Goal: Task Accomplishment & Management: Use online tool/utility

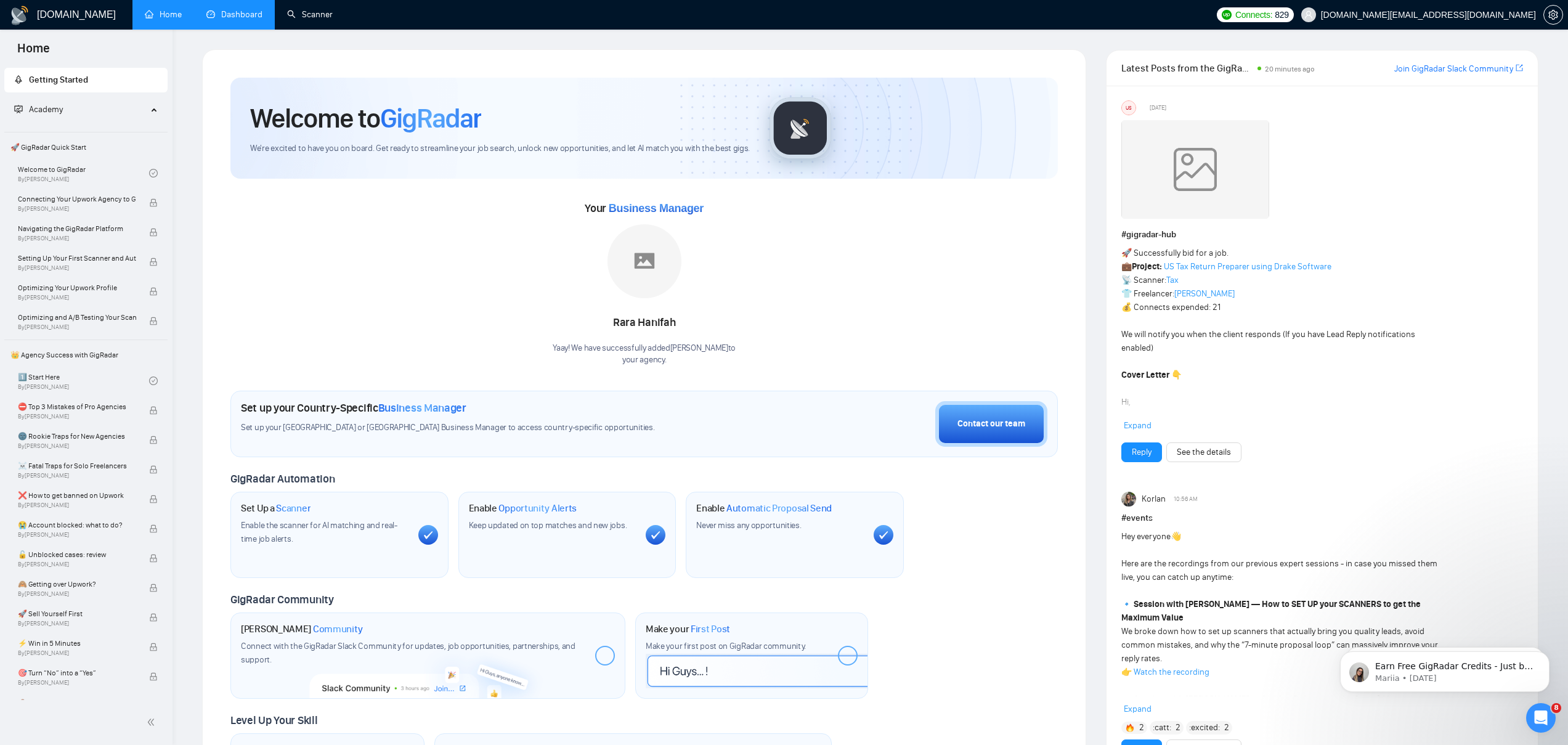
click at [255, 17] on link "Dashboard" at bounding box center [234, 14] width 56 height 11
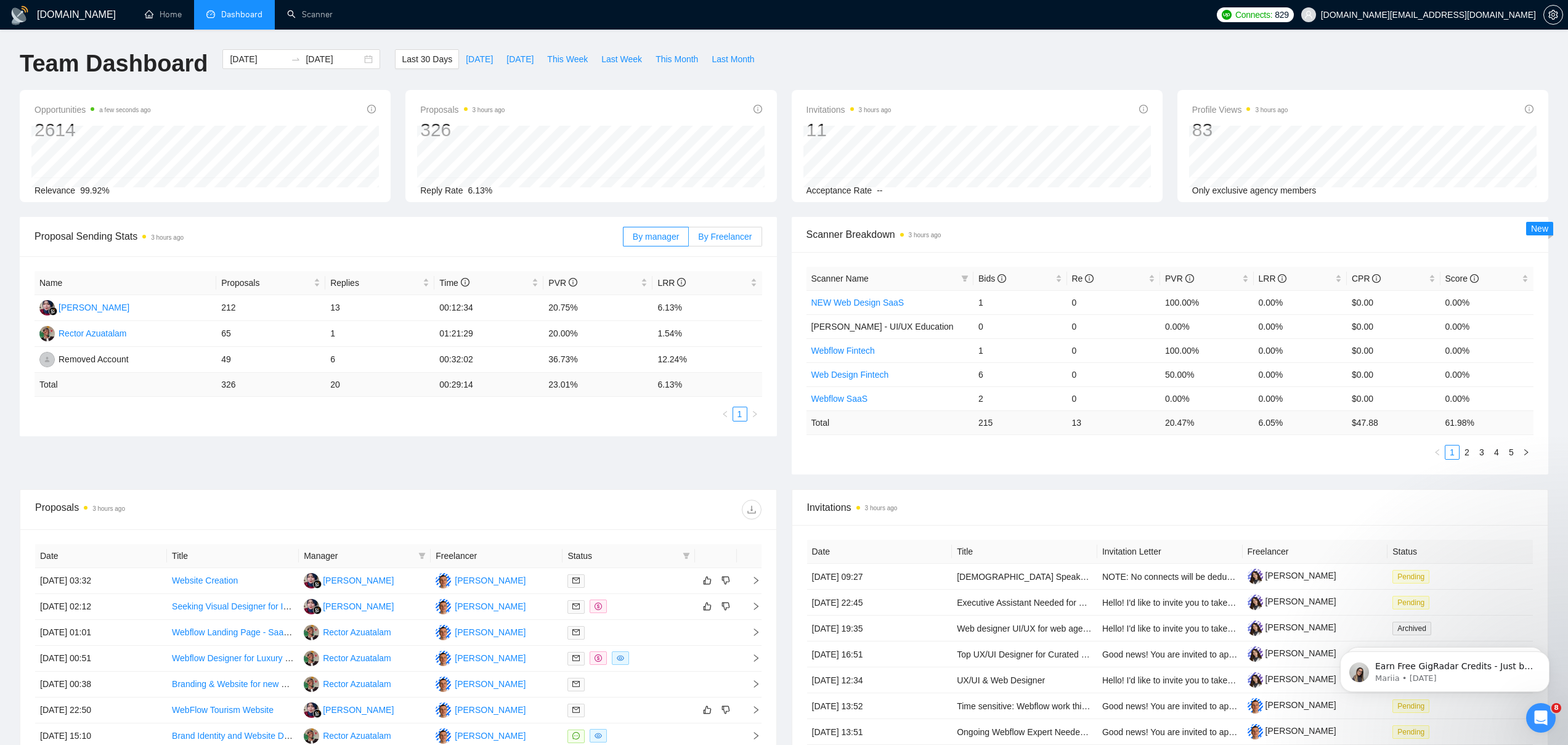
click at [712, 243] on label "By Freelancer" at bounding box center [726, 237] width 73 height 20
click at [689, 240] on input "By Freelancer" at bounding box center [689, 240] width 0 height 0
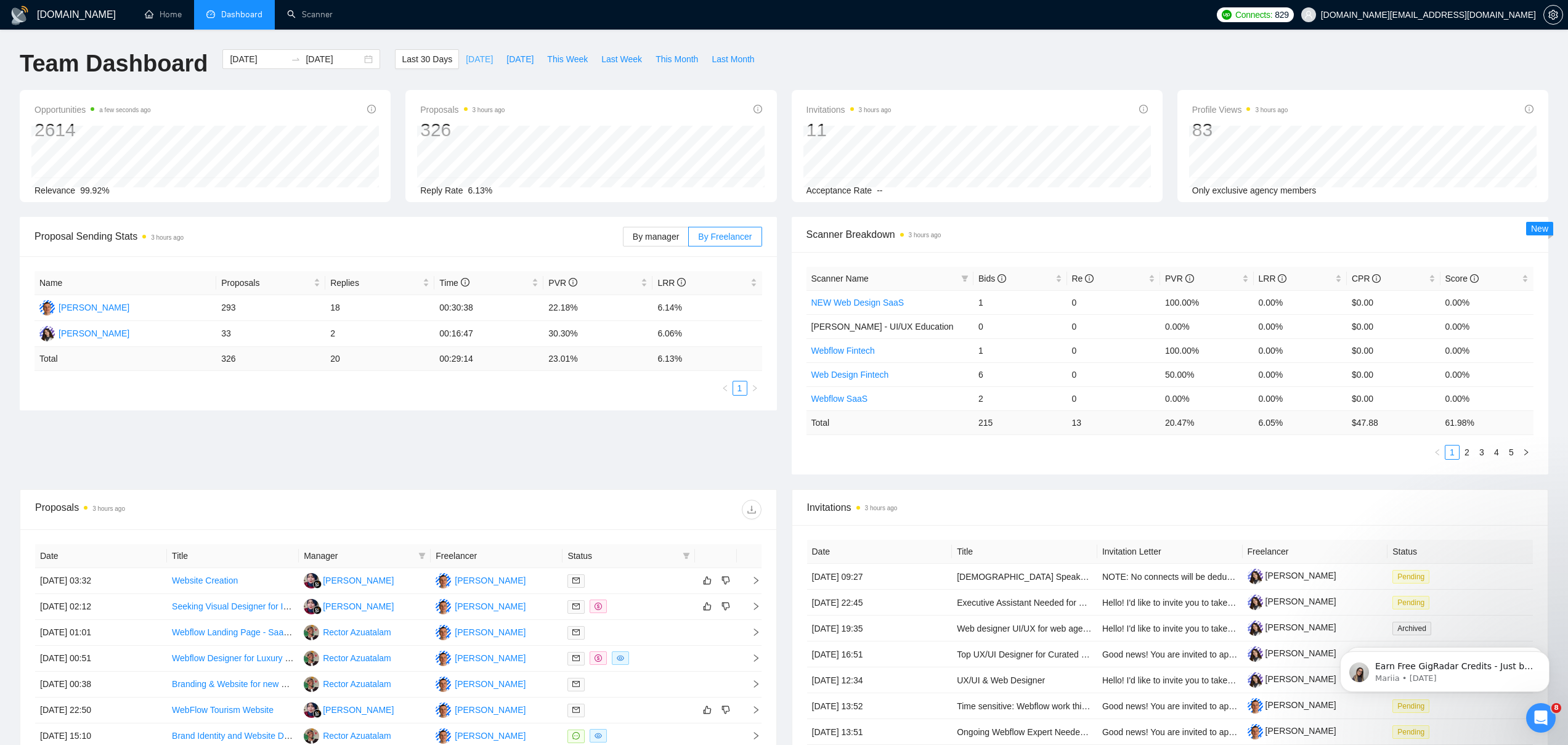
click at [471, 61] on span "[DATE]" at bounding box center [479, 59] width 27 height 14
type input "[DATE]"
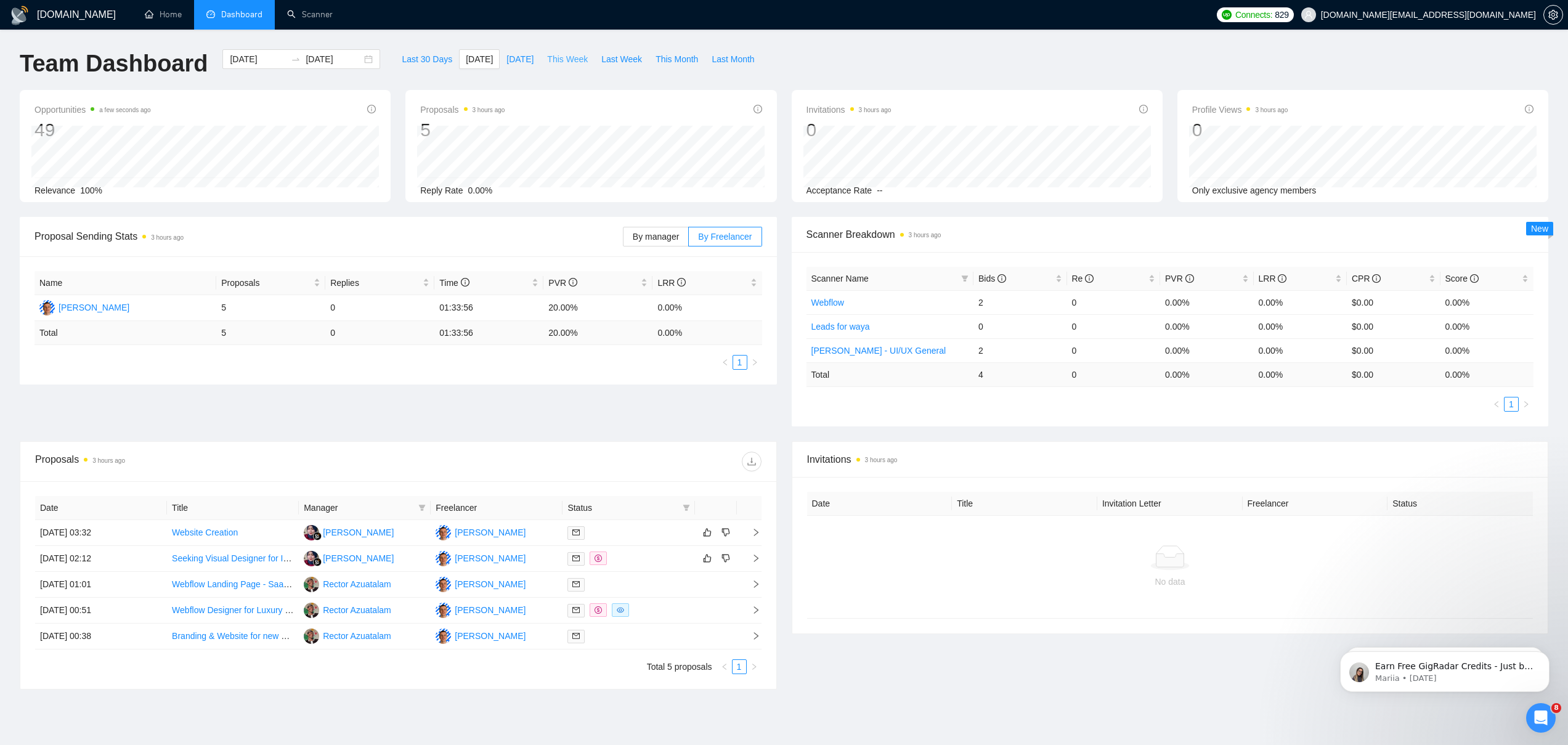
click at [575, 58] on span "This Week" at bounding box center [567, 59] width 40 height 14
type input "[DATE]"
click at [431, 62] on span "Last 30 Days" at bounding box center [427, 59] width 50 height 14
type input "[DATE]"
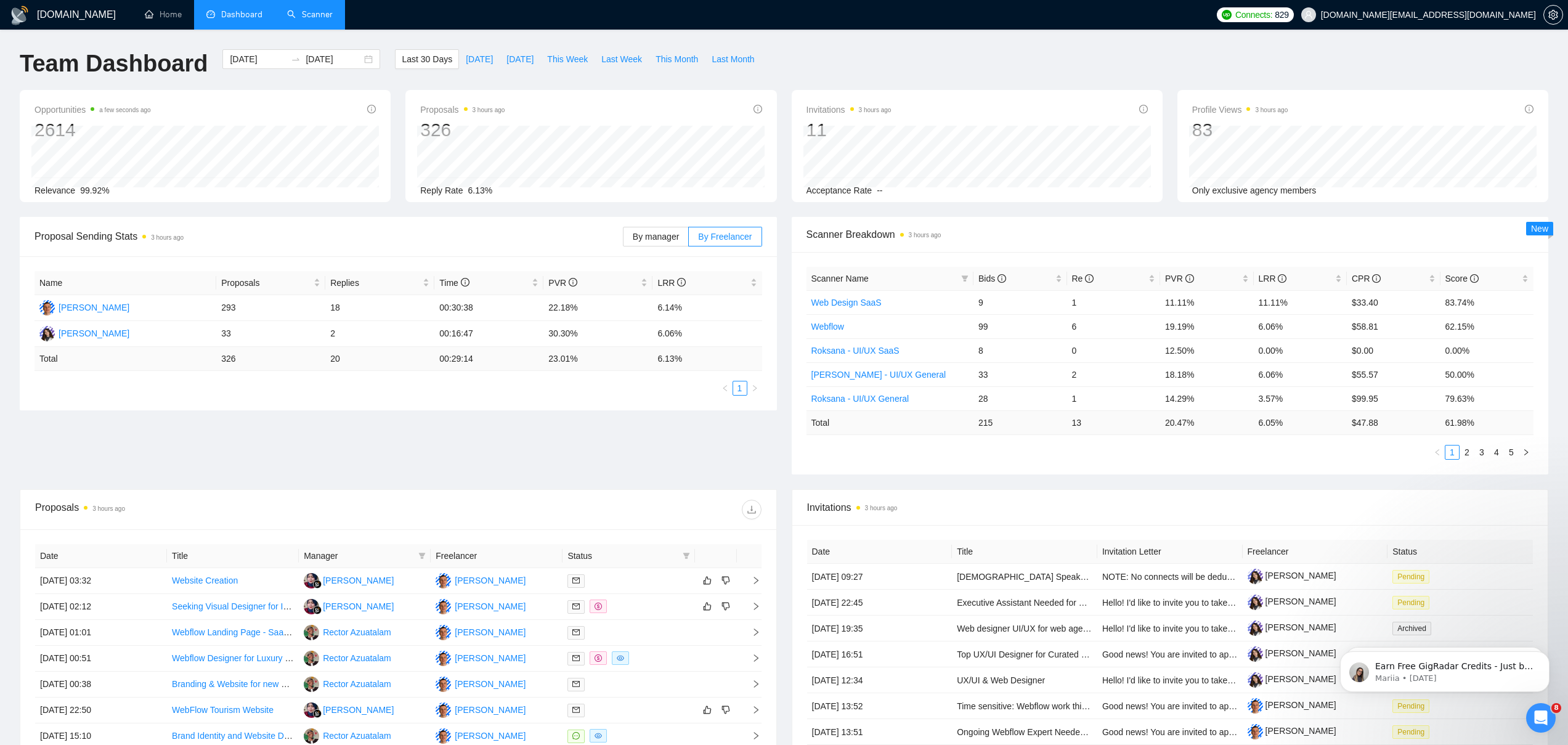
click at [294, 20] on link "Scanner" at bounding box center [310, 14] width 45 height 11
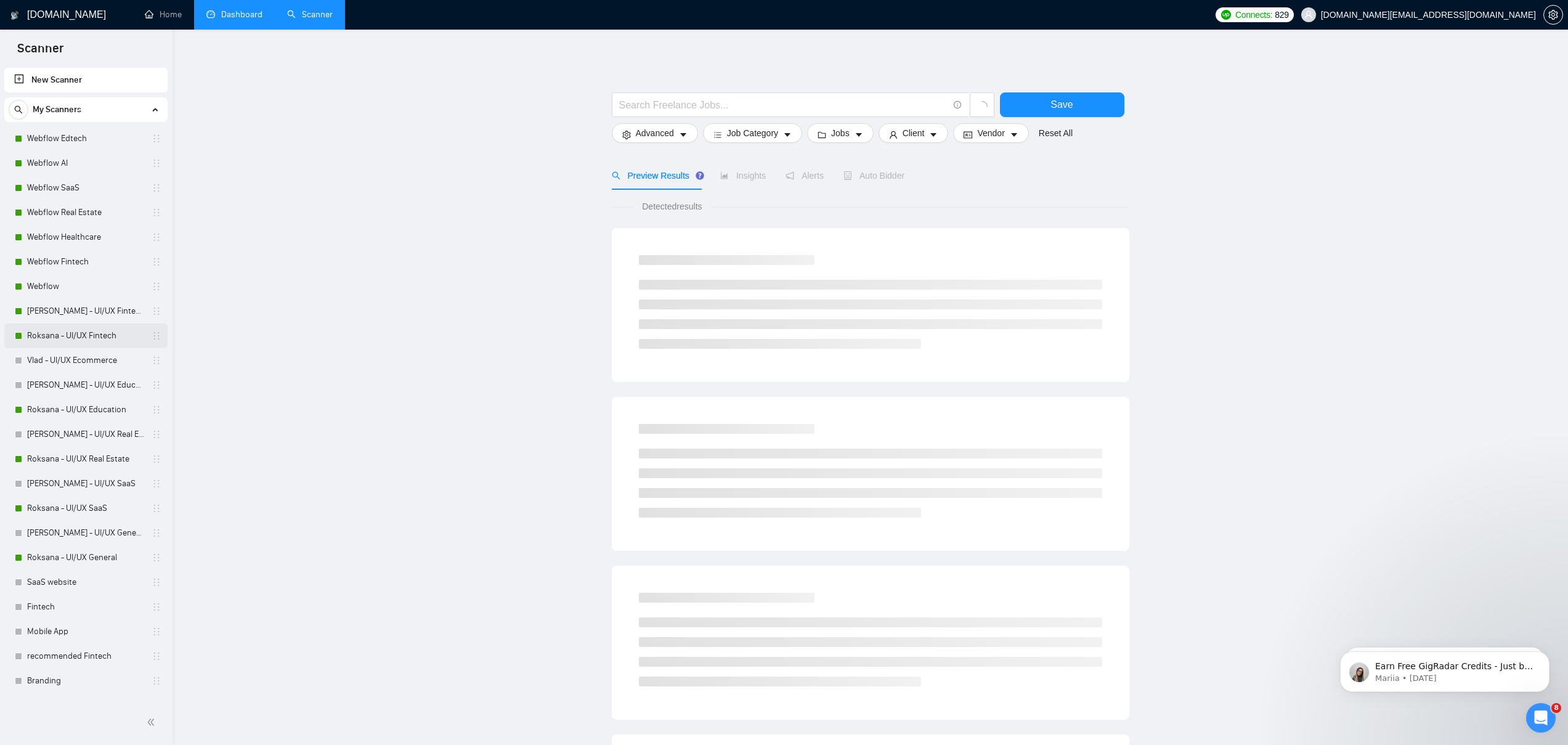
click at [75, 338] on link "Roksana - UI/UX Fintech" at bounding box center [85, 336] width 118 height 25
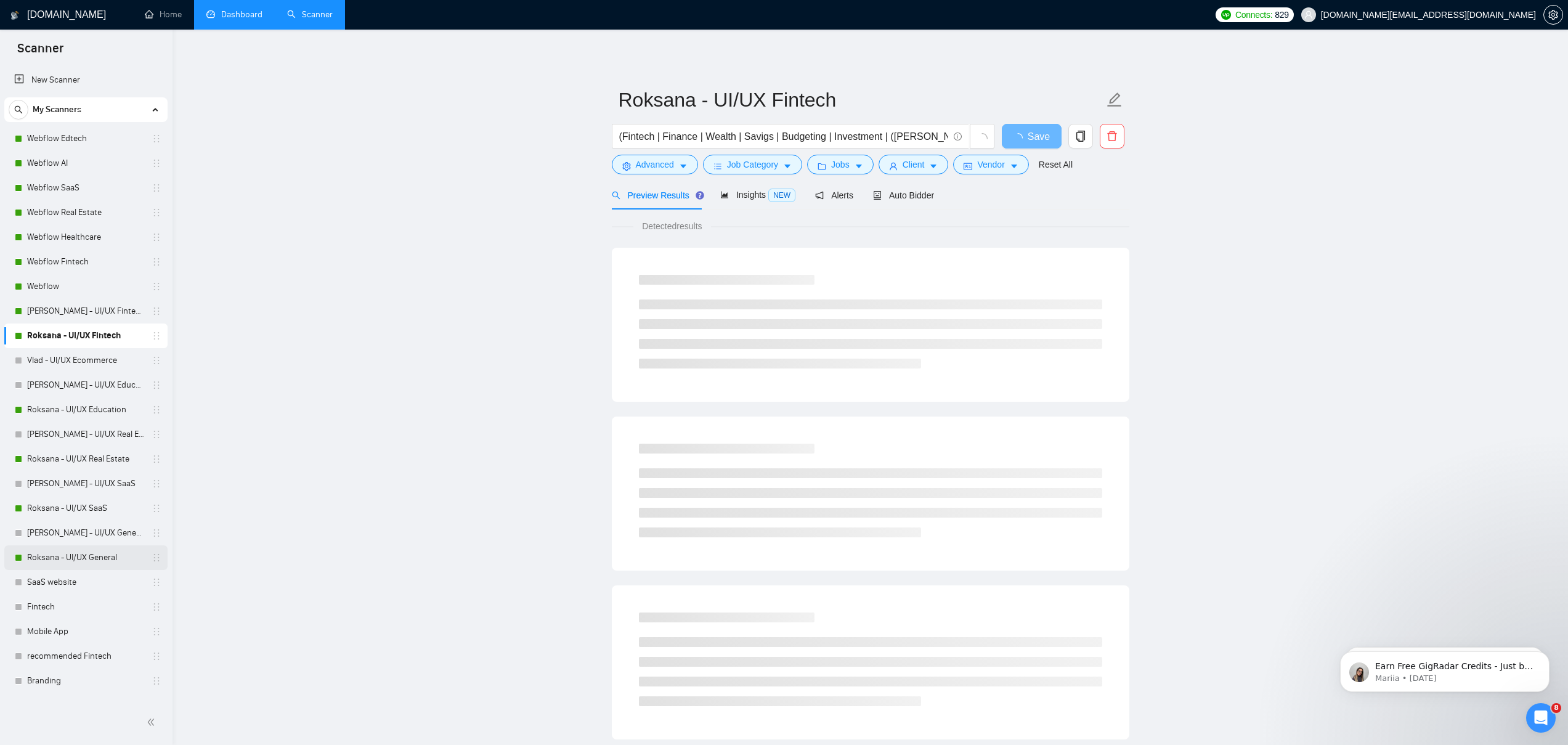
click at [82, 565] on link "Roksana - UI/UX General" at bounding box center [85, 557] width 118 height 25
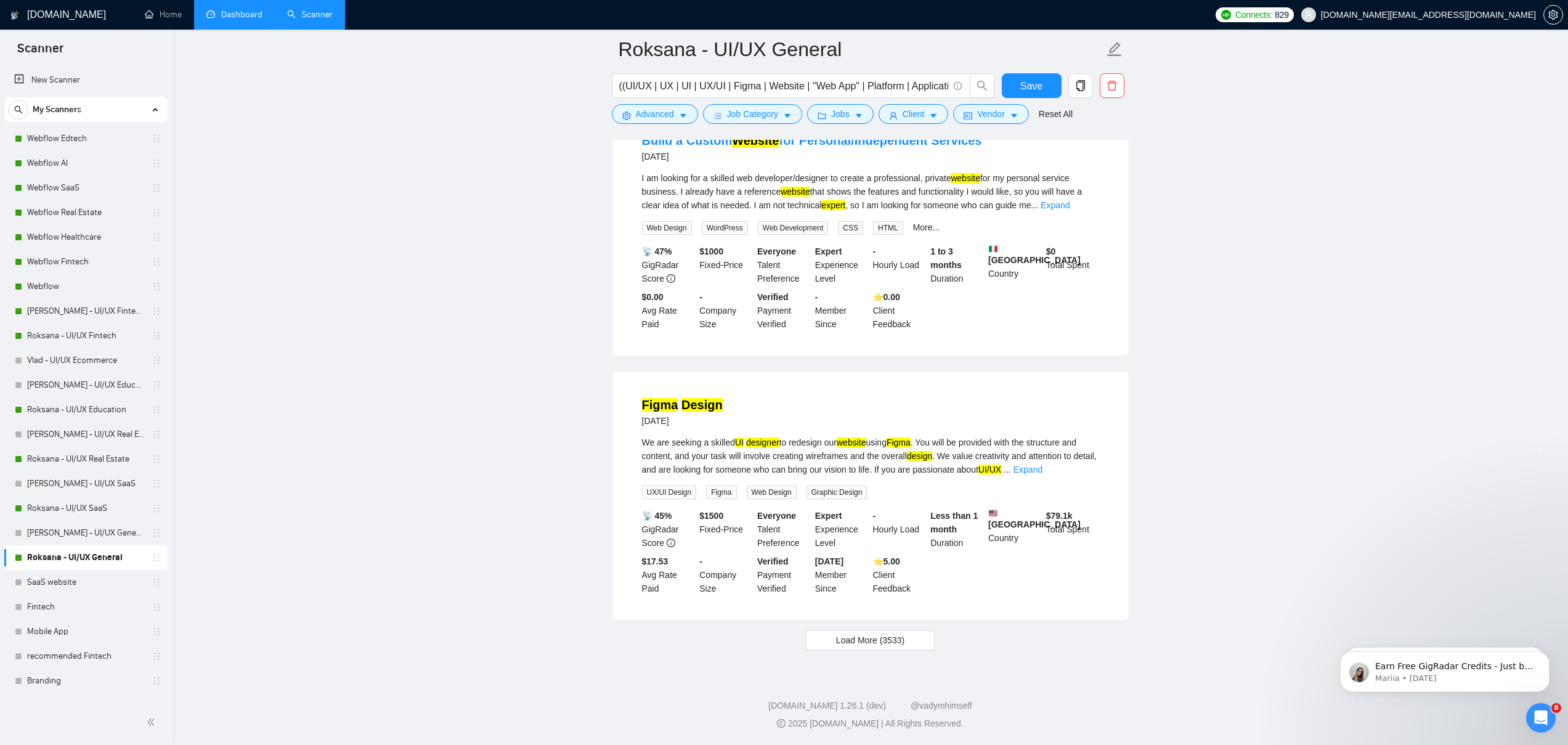
scroll to position [2307, 0]
click at [894, 642] on span "Load More (3533)" at bounding box center [870, 640] width 68 height 14
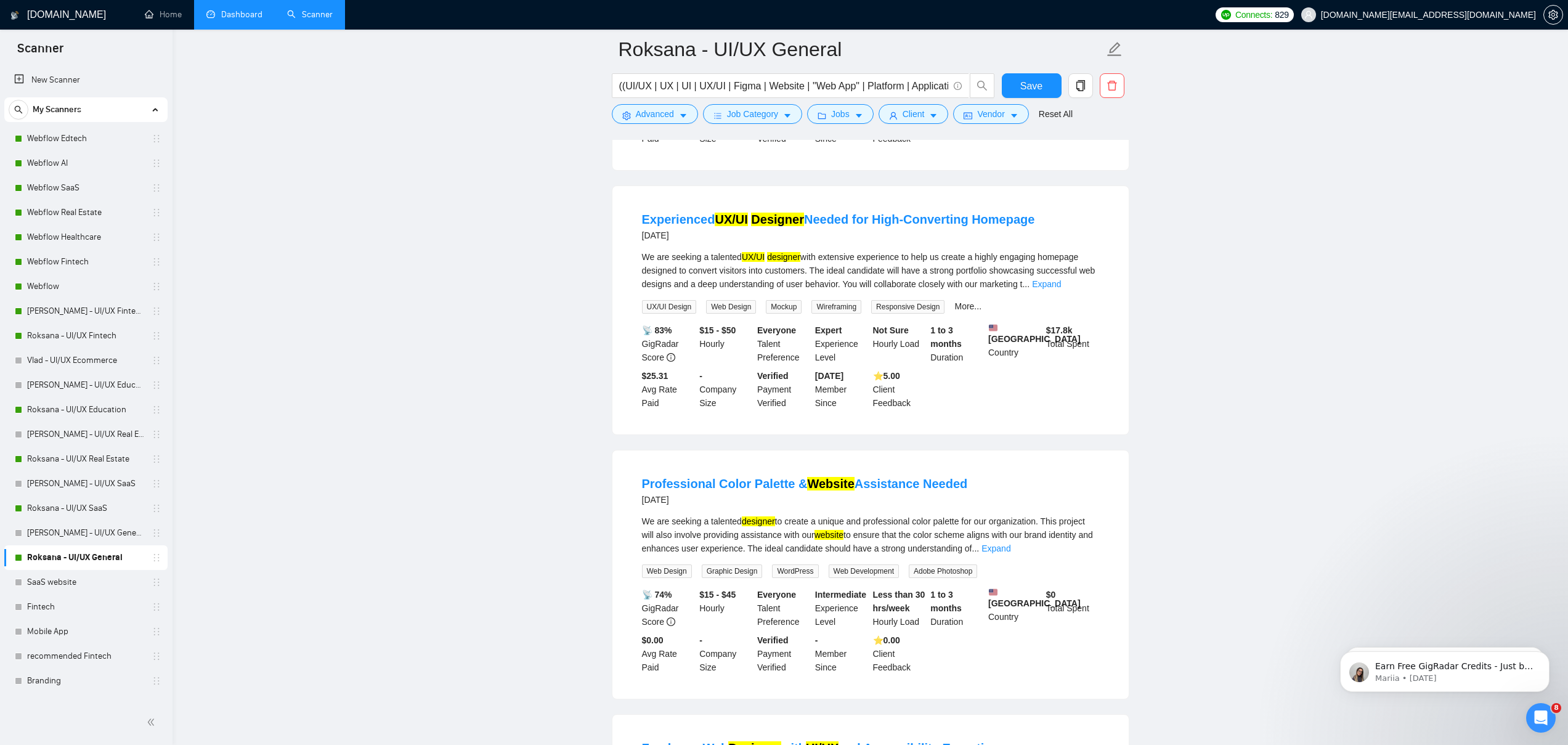
scroll to position [3252, 0]
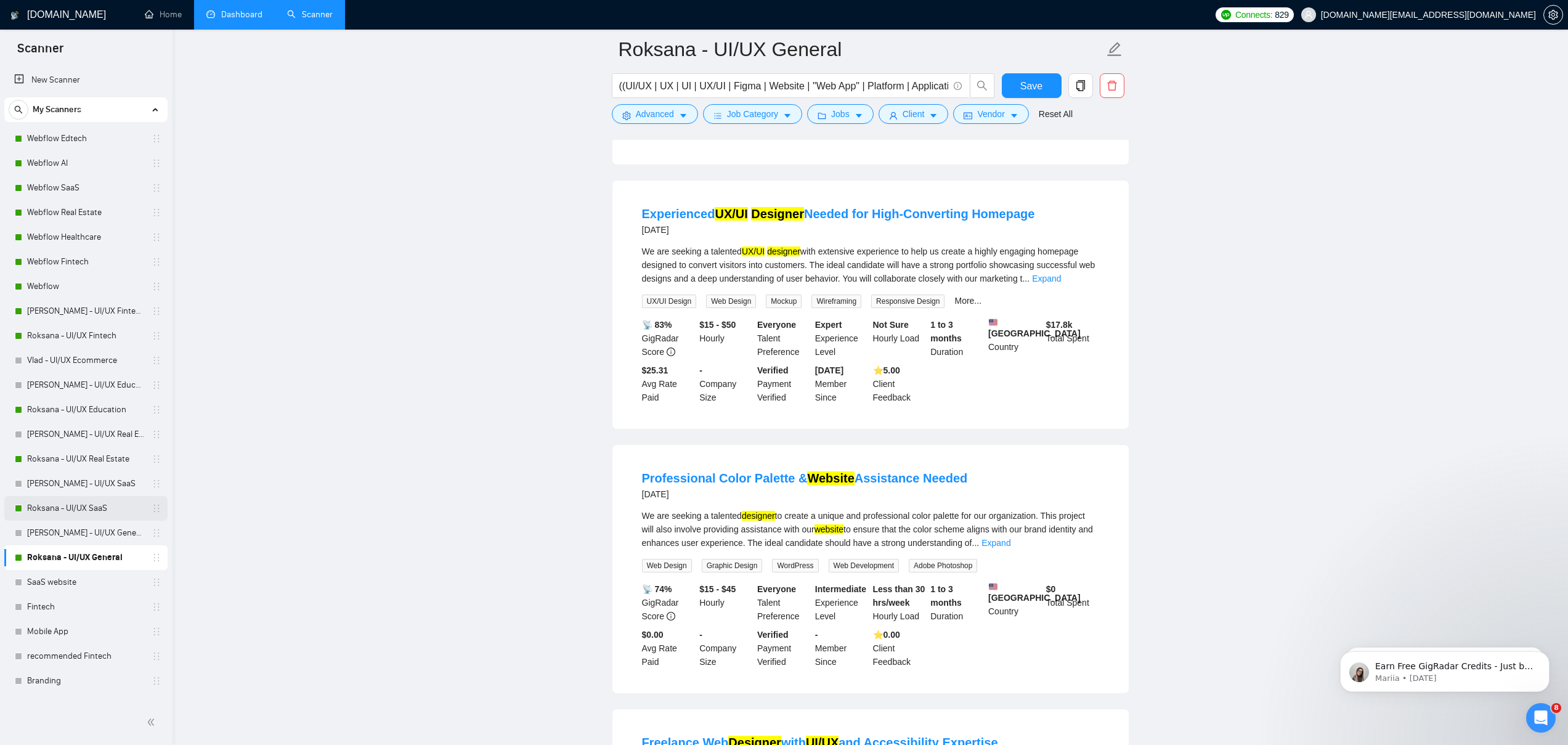
click at [105, 509] on link "Roksana - UI/UX SaaS" at bounding box center [85, 508] width 118 height 25
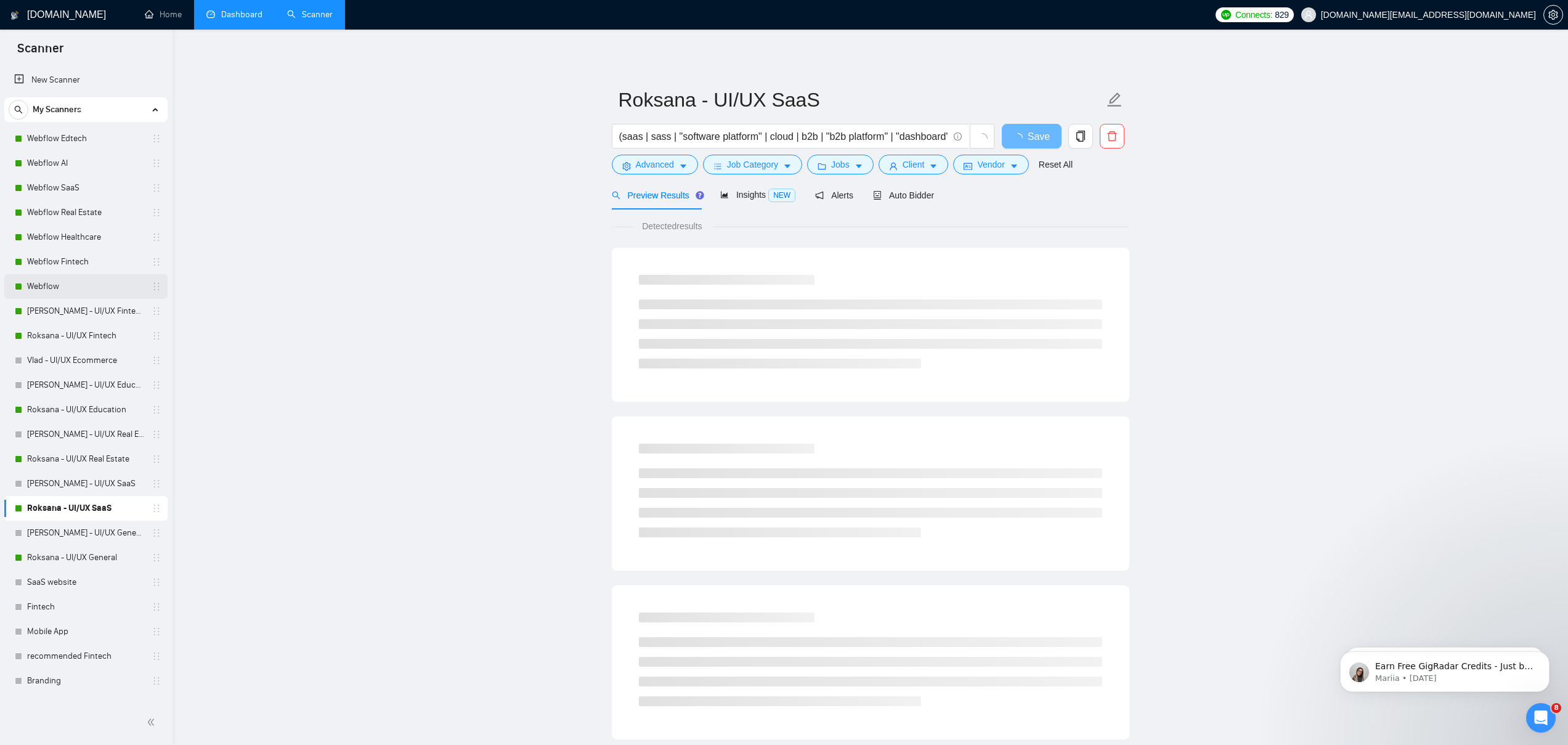
click at [51, 280] on link "Webflow" at bounding box center [85, 287] width 118 height 25
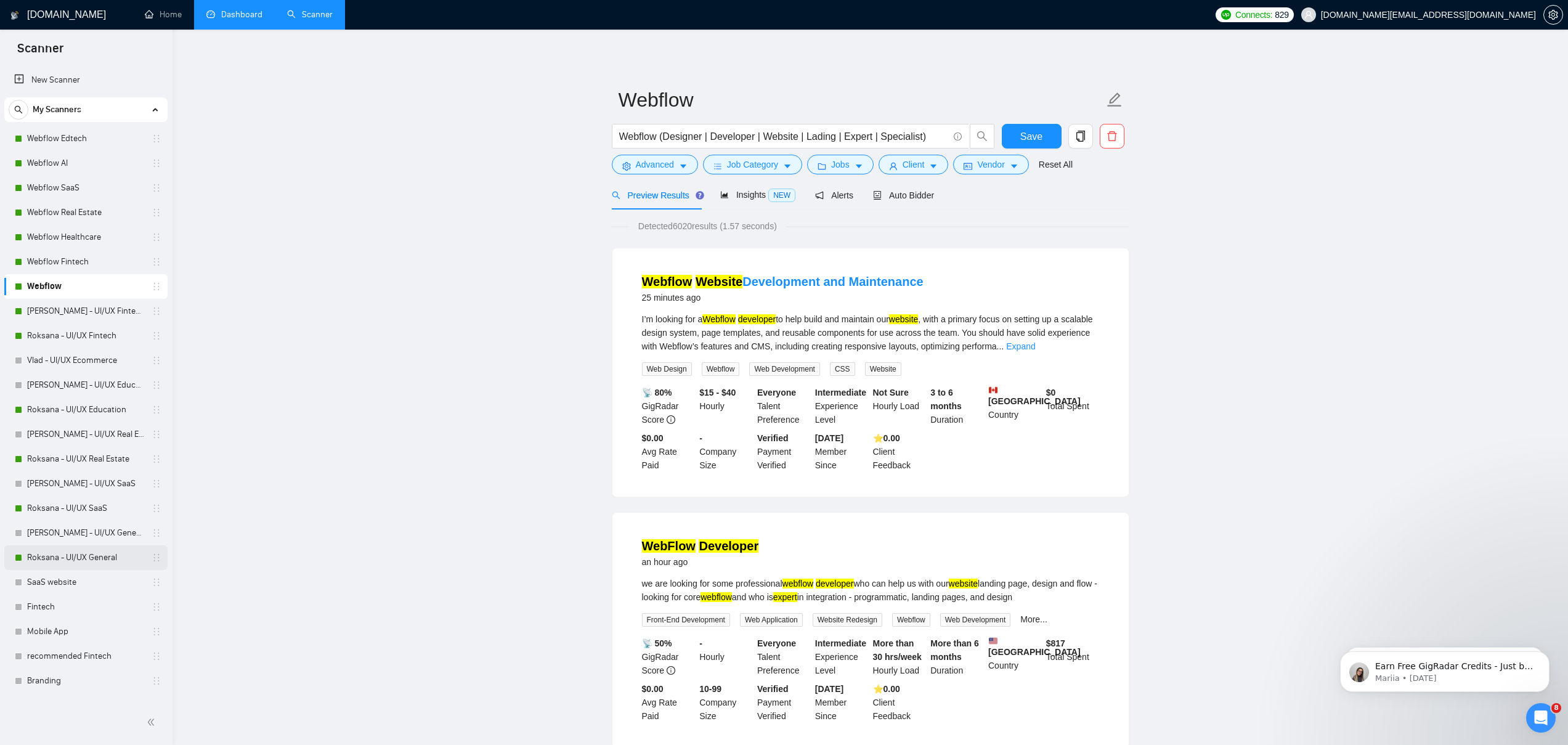
click at [68, 560] on link "Roksana - UI/UX General" at bounding box center [85, 557] width 118 height 25
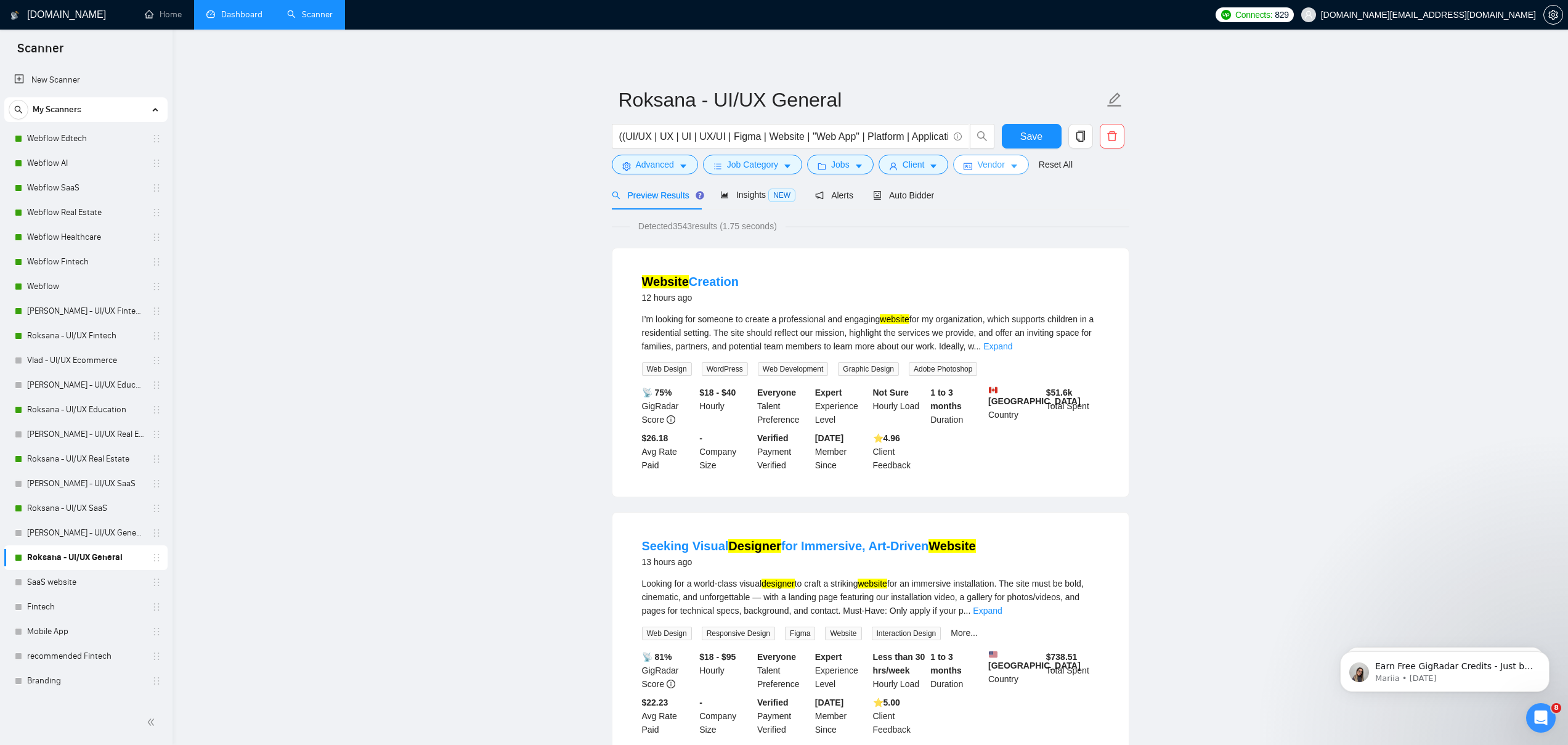
click at [996, 166] on span "Vendor" at bounding box center [990, 165] width 27 height 14
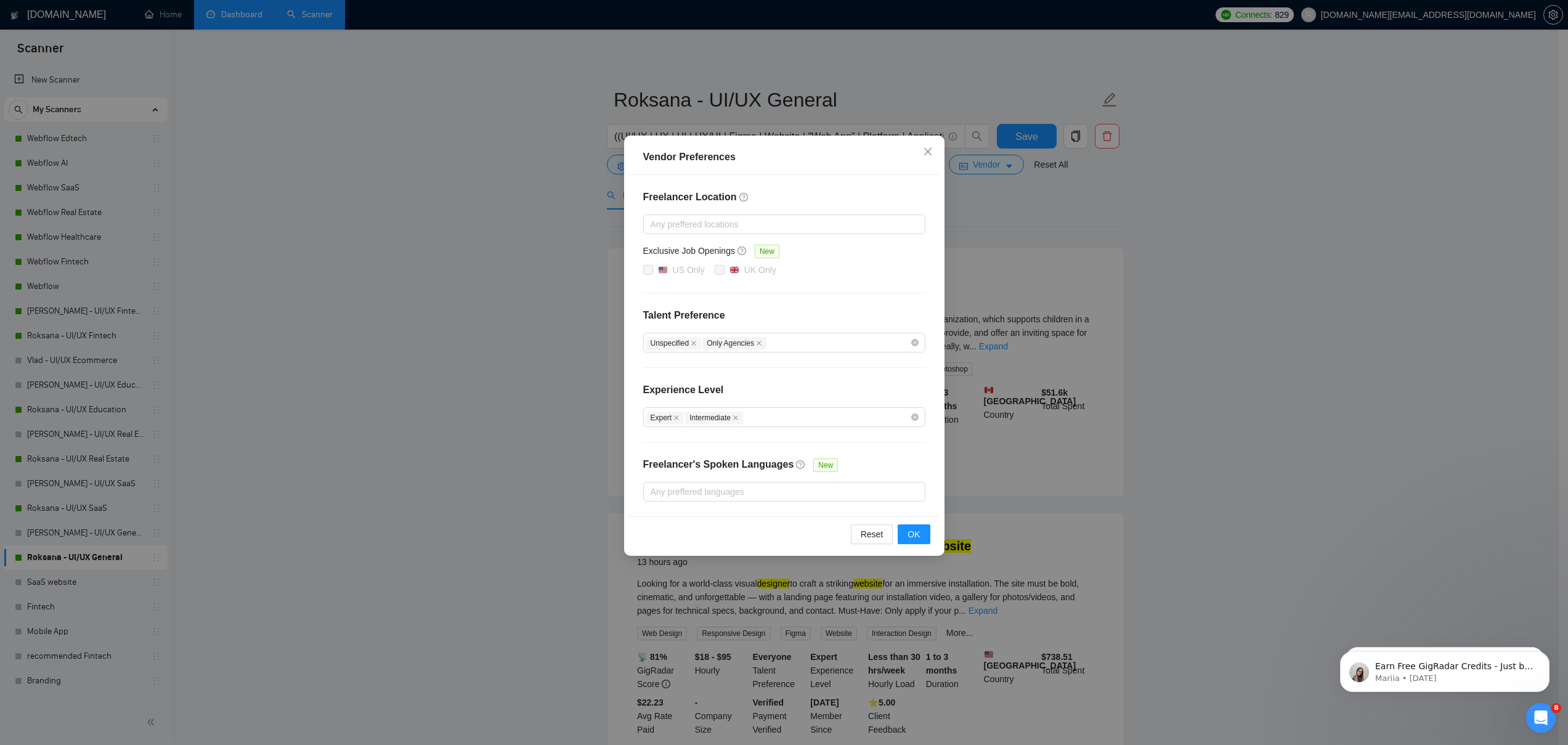
click at [1025, 186] on div "Vendor Preferences Freelancer Location Any preffered locations Exclusive Job Op…" at bounding box center [784, 372] width 1568 height 745
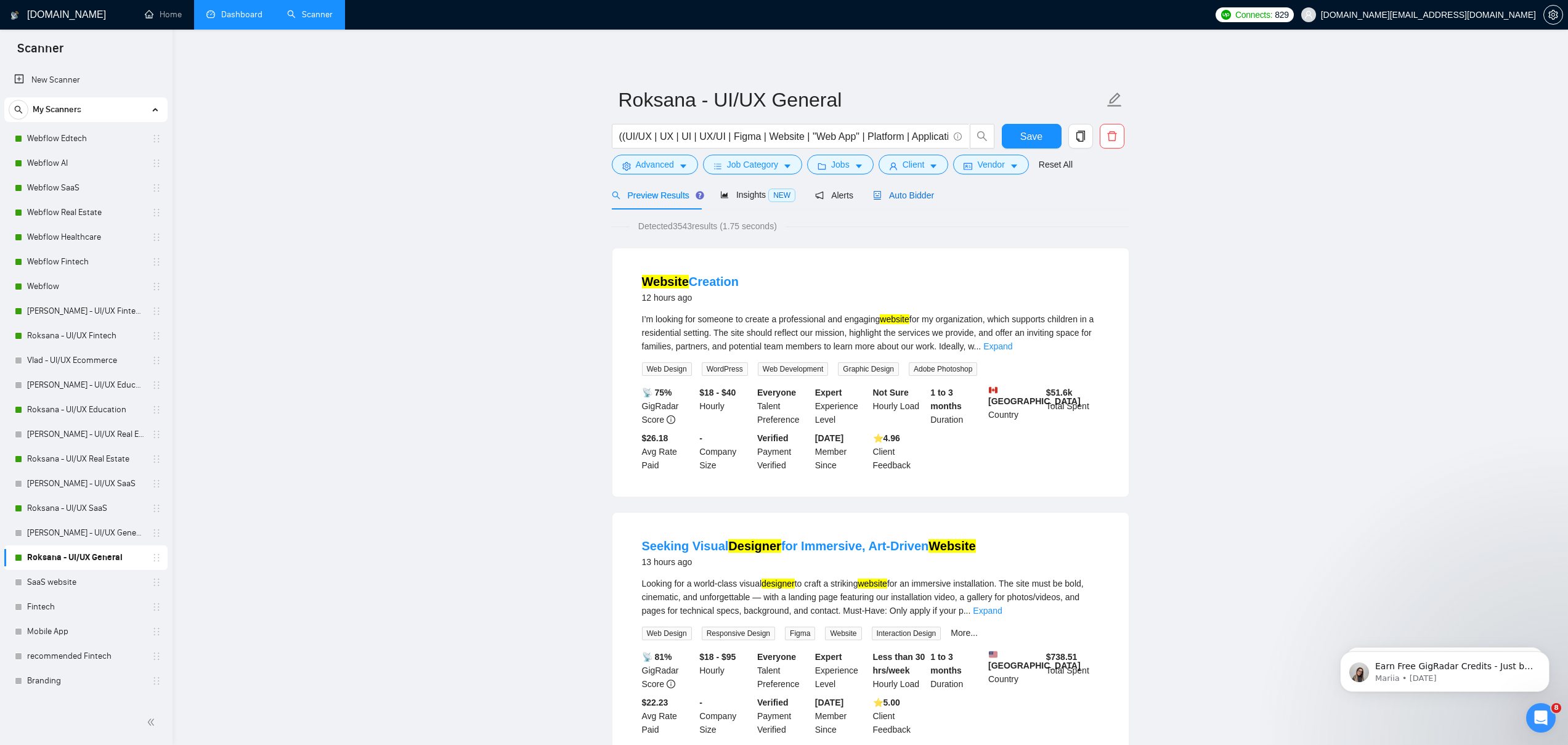
click at [900, 196] on span "Auto Bidder" at bounding box center [903, 196] width 61 height 10
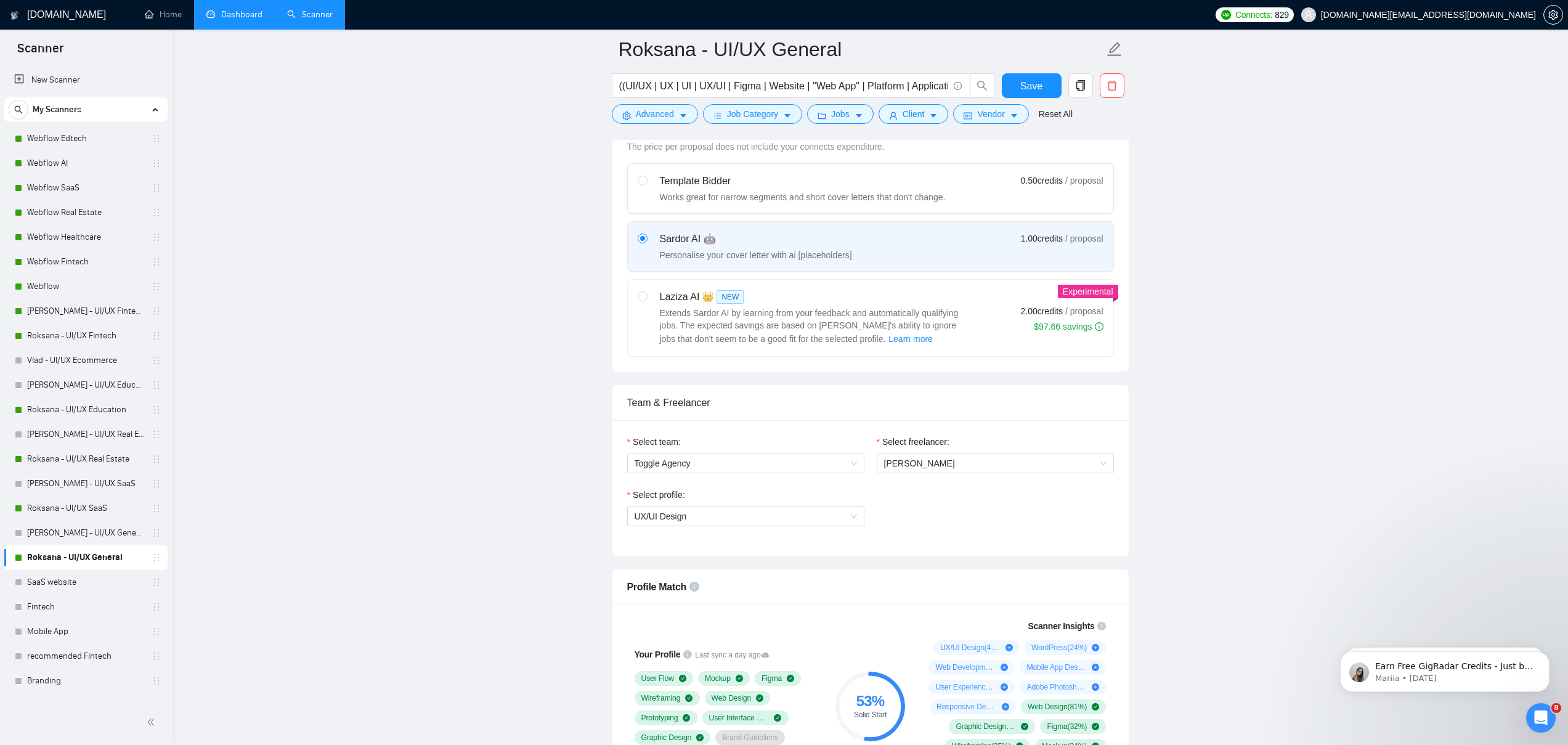
scroll to position [545, 0]
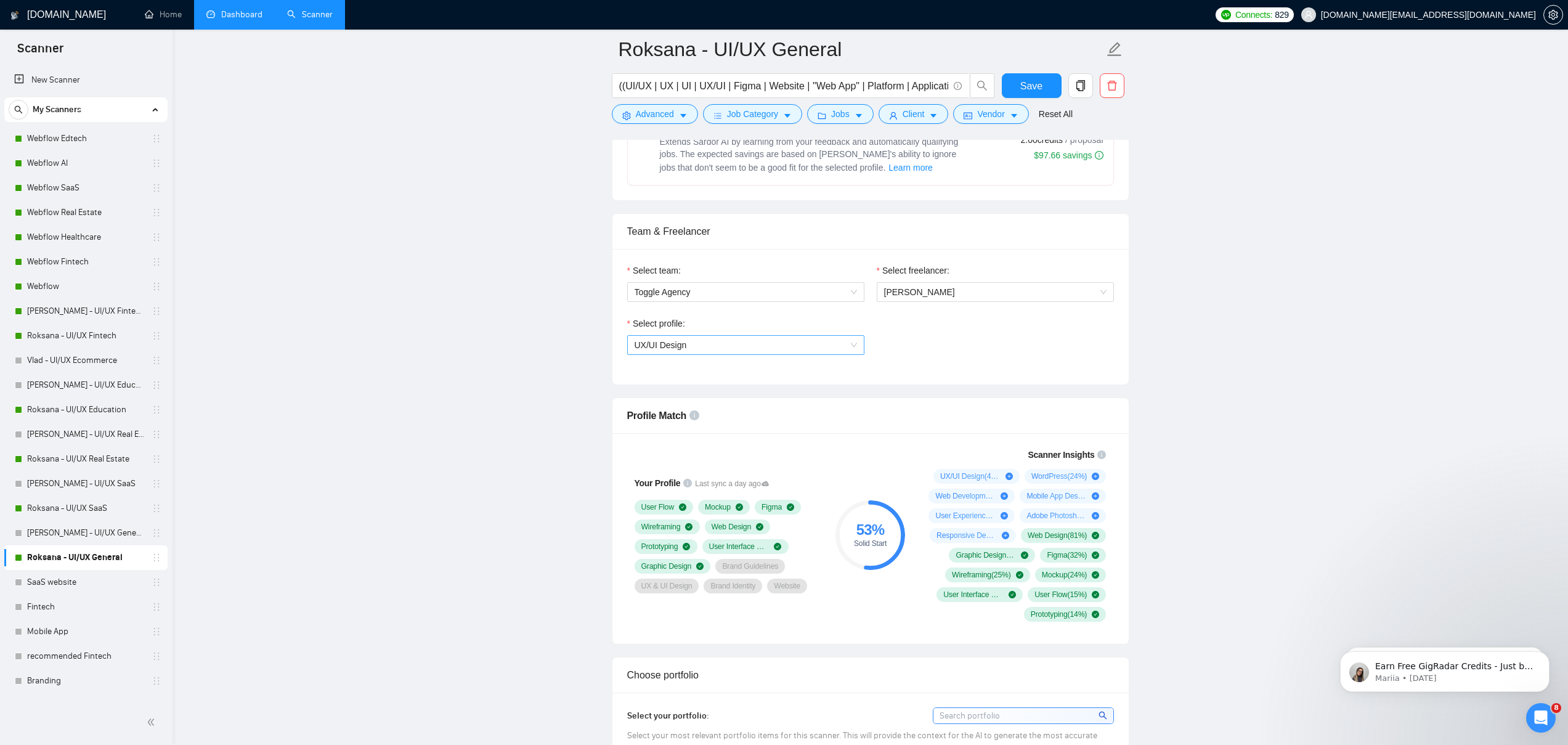
click at [724, 342] on span "UX/UI Design" at bounding box center [745, 345] width 222 height 19
click at [897, 327] on div "Select profile: UX/UI Design" at bounding box center [870, 344] width 499 height 53
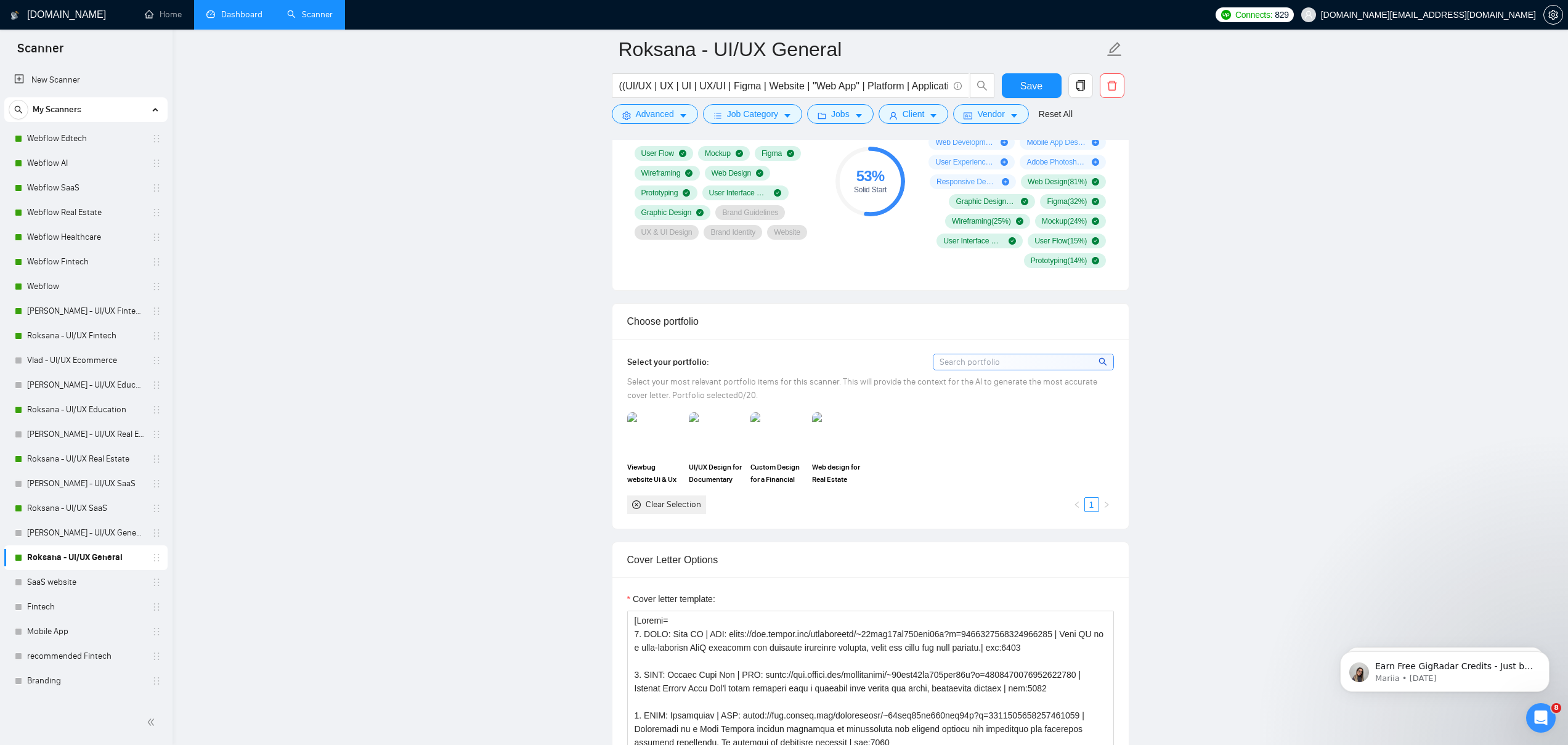
scroll to position [901, 0]
click at [985, 439] on div "Viewbug website Ui & Ux design UI/UX Design for Documentary Website Custom Desi…" at bounding box center [871, 460] width 494 height 101
click at [671, 440] on img at bounding box center [654, 431] width 51 height 41
click at [697, 436] on img at bounding box center [716, 431] width 51 height 41
click at [652, 444] on div at bounding box center [654, 431] width 51 height 41
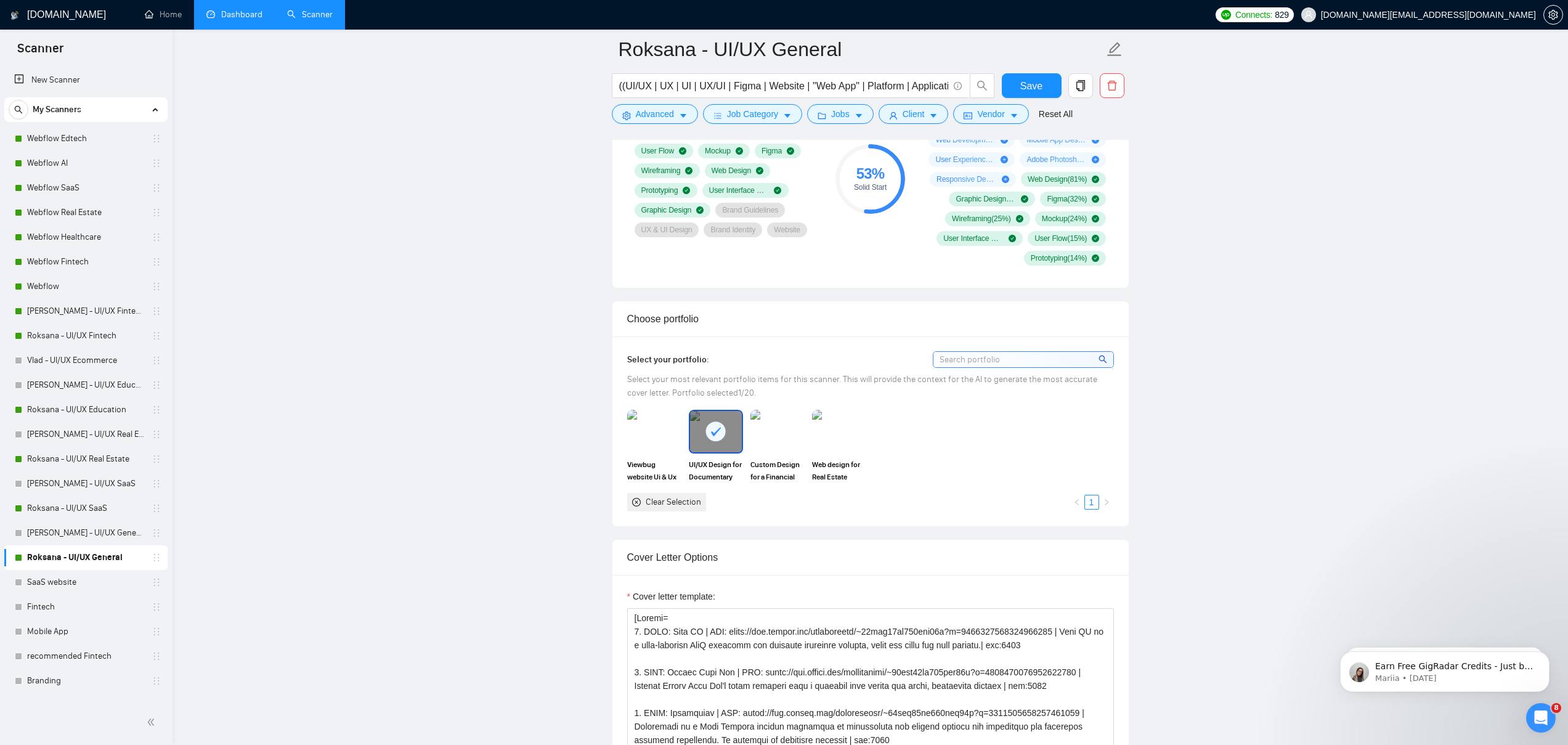
click at [697, 443] on div at bounding box center [716, 431] width 51 height 41
click at [703, 384] on span "Select your most relevant portfolio items for this scanner. This will provide t…" at bounding box center [862, 386] width 470 height 24
click at [627, 398] on div at bounding box center [627, 398] width 0 height 0
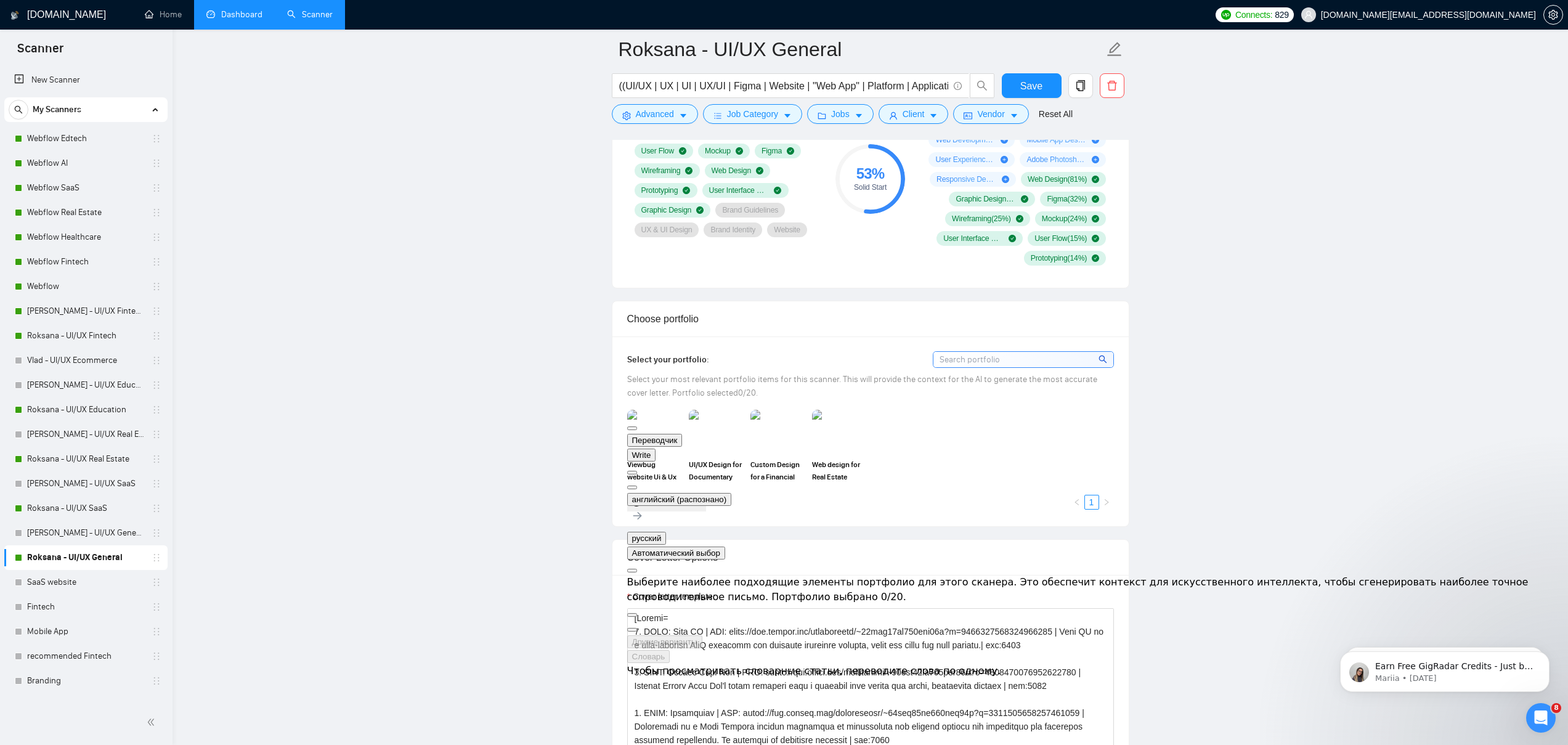
click at [774, 386] on div "Select your most relevant portfolio items for this scanner. This will provide t…" at bounding box center [870, 386] width 487 height 27
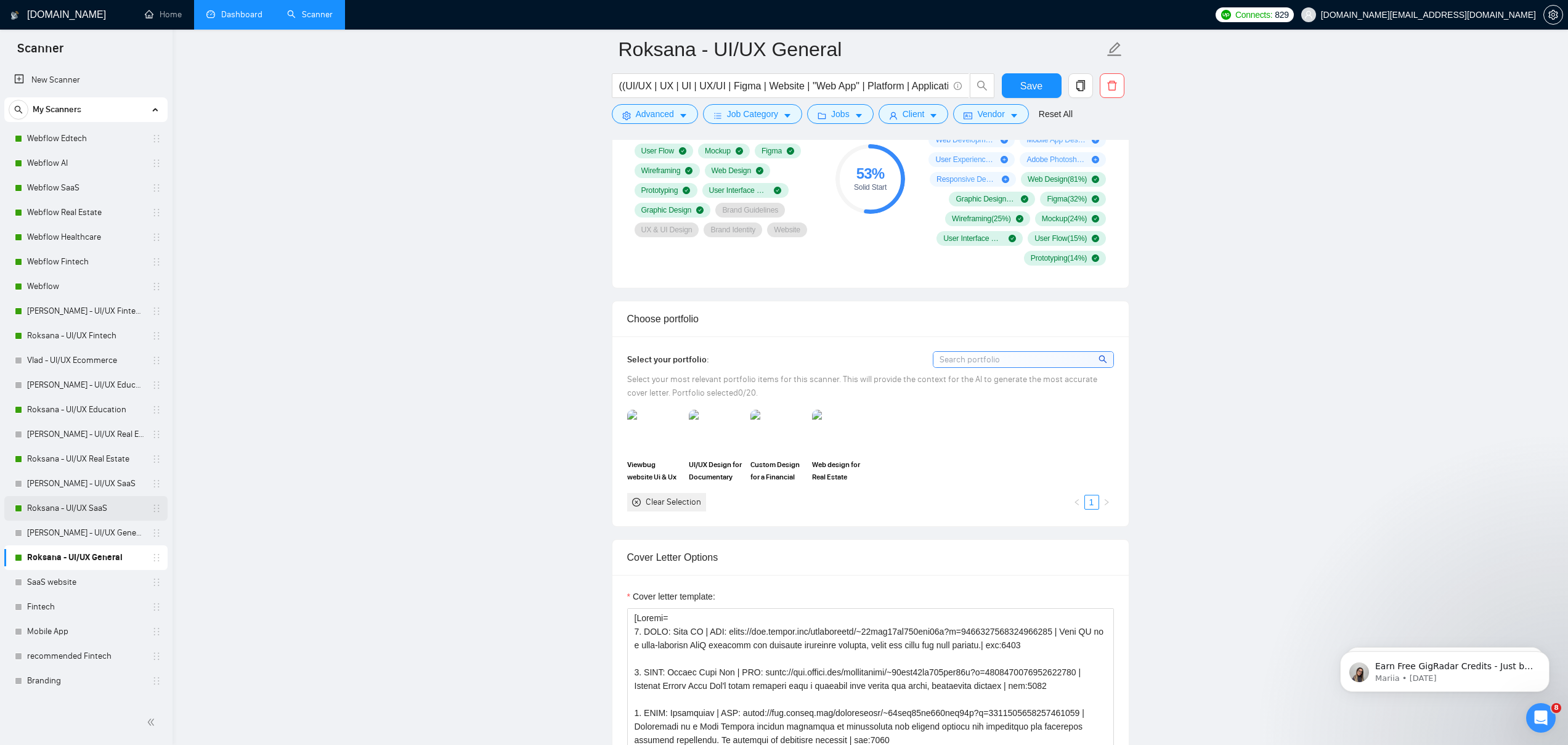
click at [76, 509] on link "Roksana - UI/UX SaaS" at bounding box center [85, 508] width 118 height 25
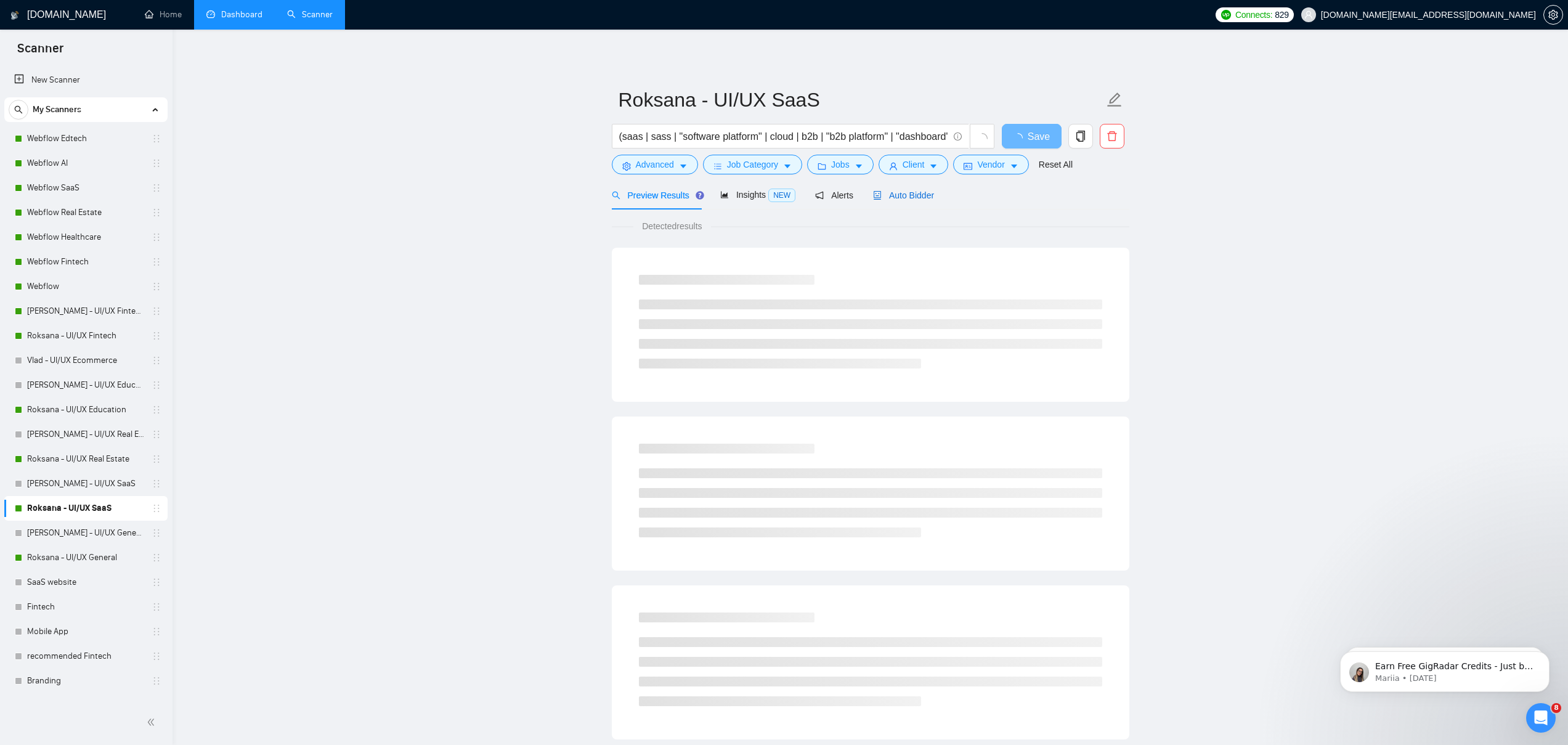
click at [903, 191] on span "Auto Bidder" at bounding box center [903, 196] width 61 height 10
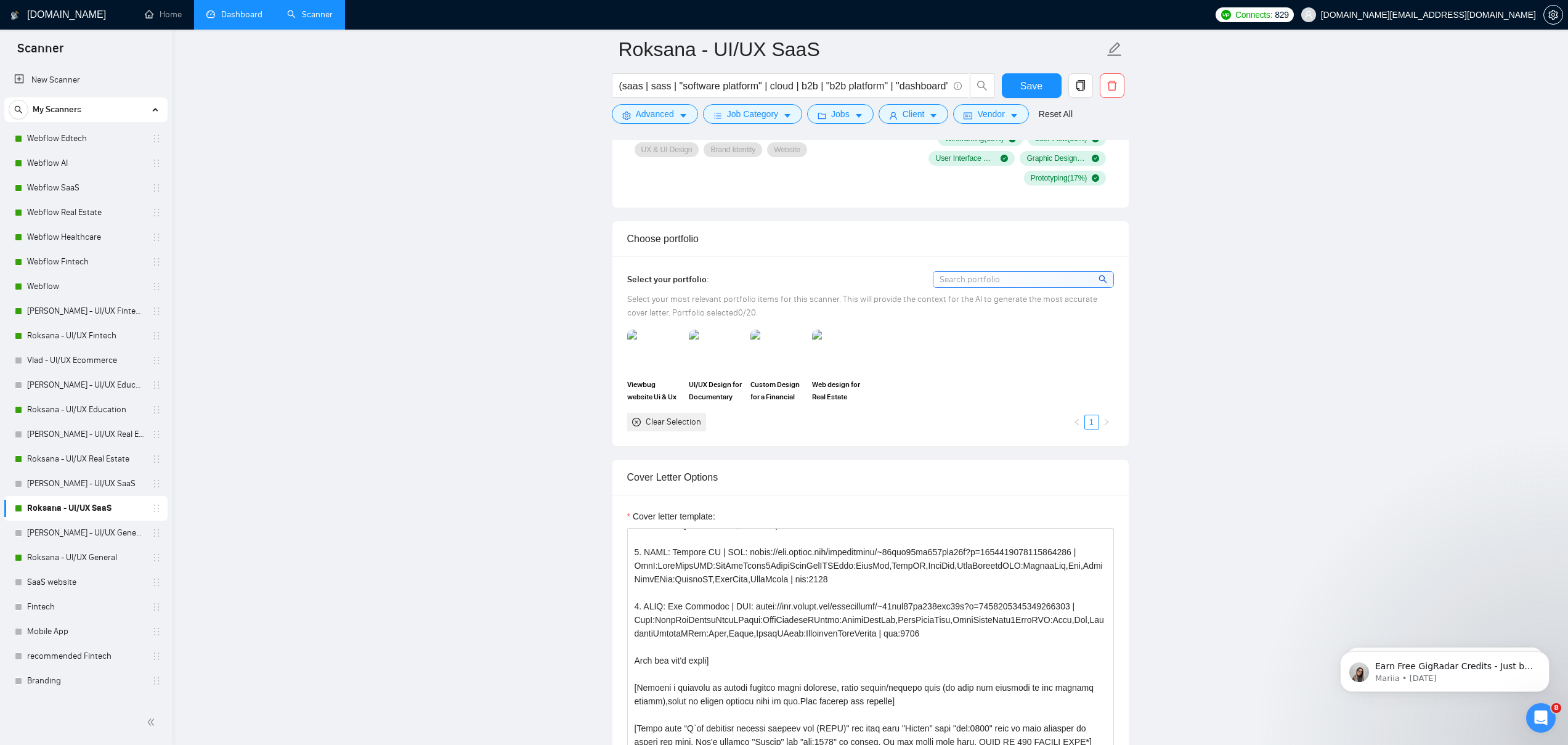
scroll to position [976, 0]
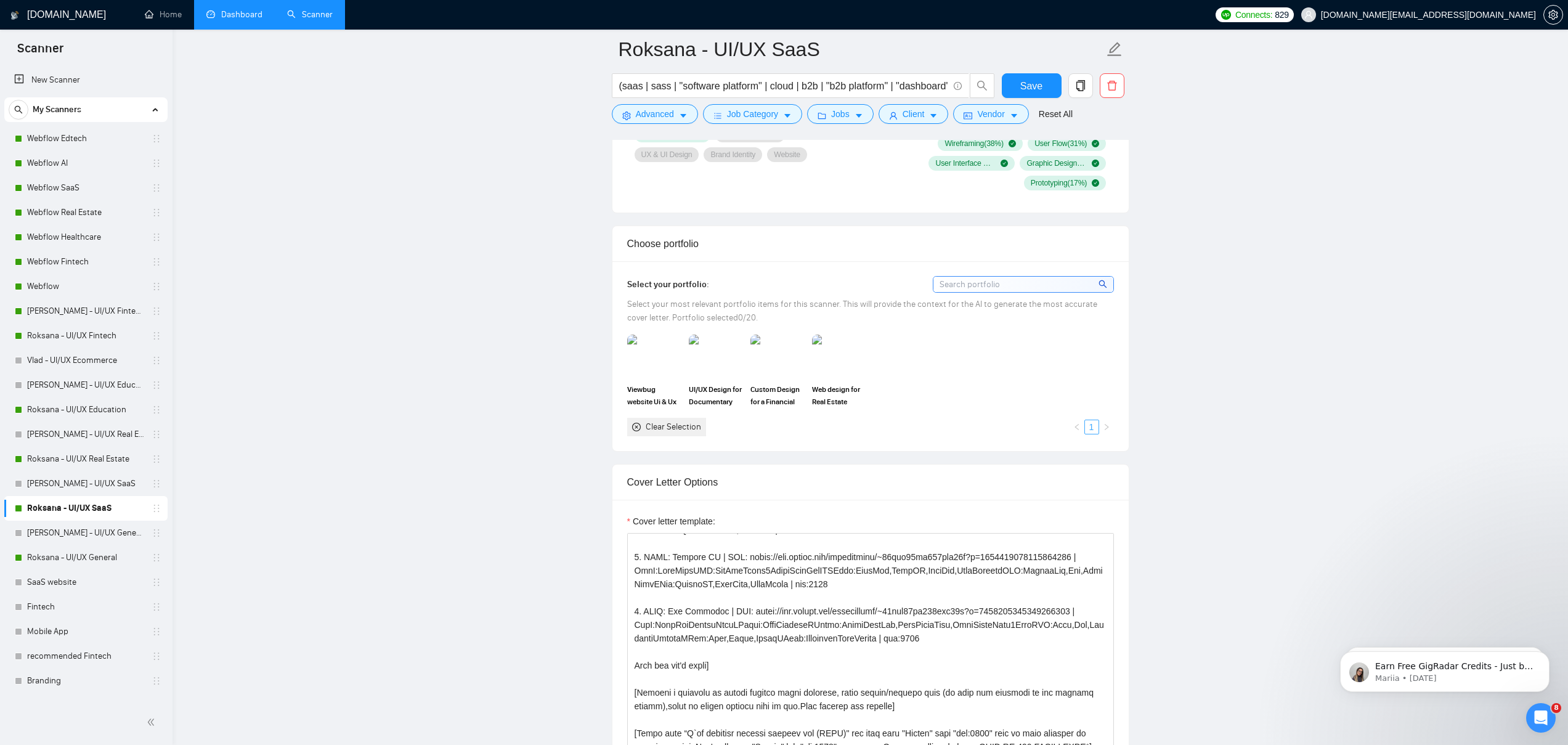
click at [1092, 424] on link "1" at bounding box center [1092, 428] width 14 height 14
click at [81, 456] on link "Roksana - UI/UX Real Estate" at bounding box center [85, 458] width 118 height 25
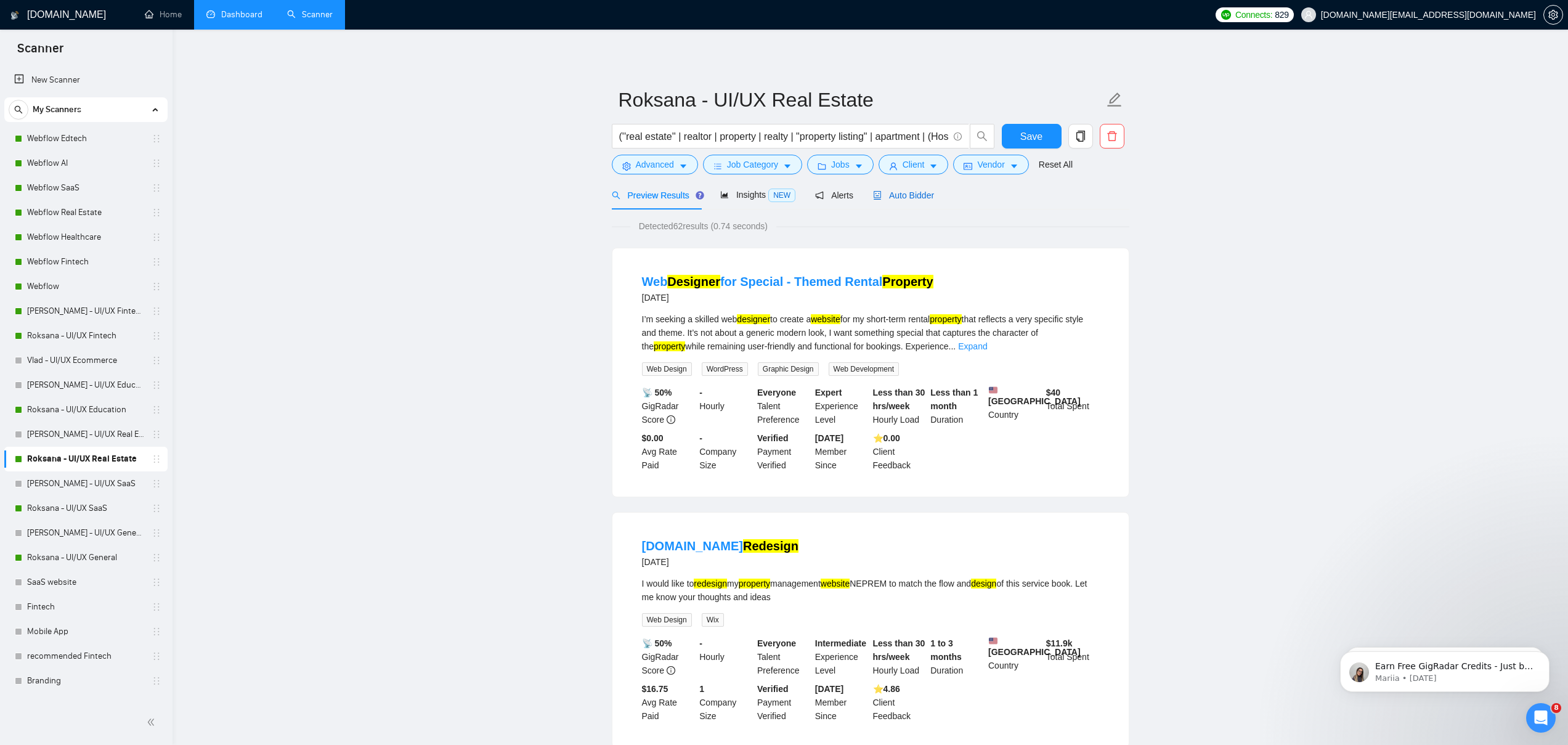
click at [908, 192] on span "Auto Bidder" at bounding box center [903, 196] width 61 height 10
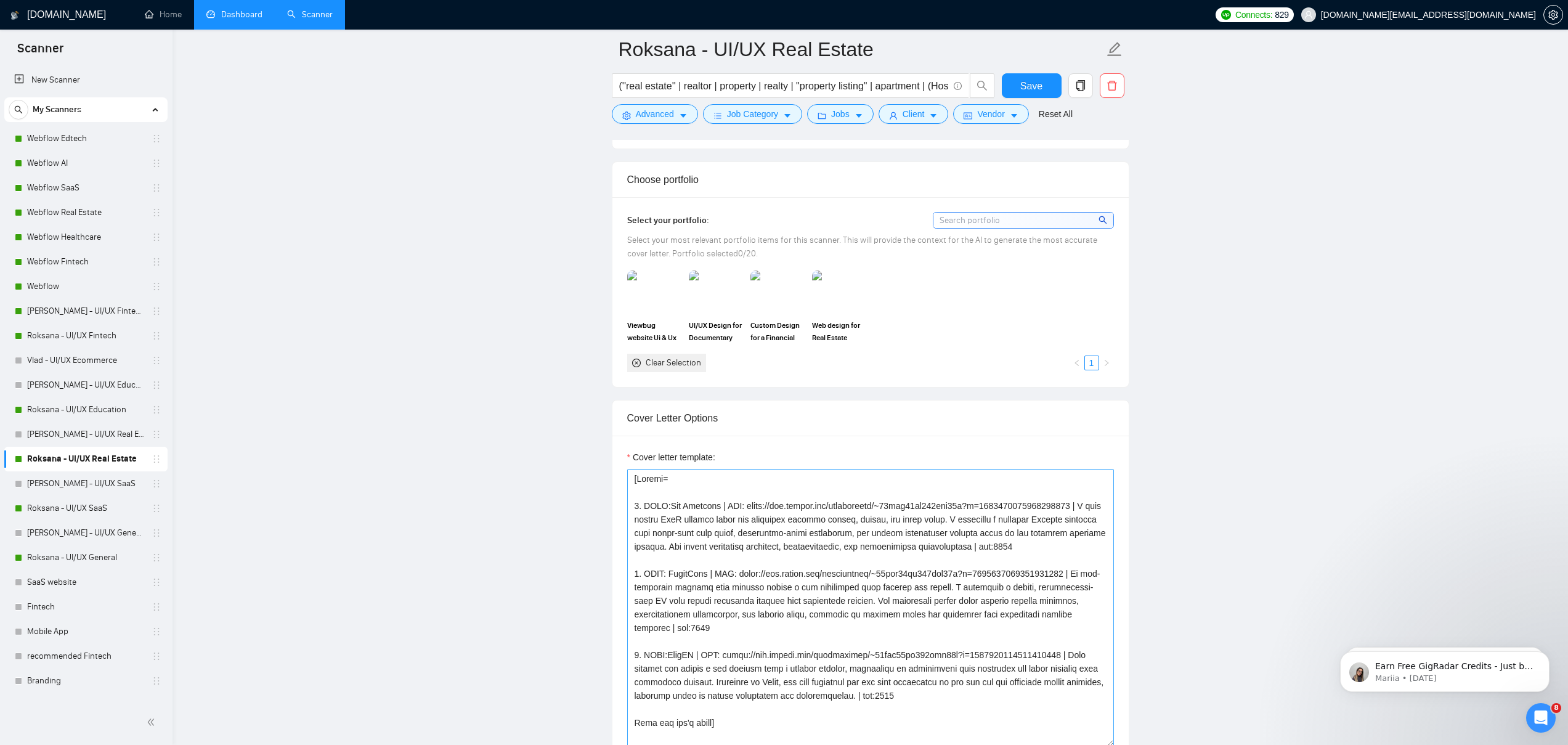
scroll to position [1031, 0]
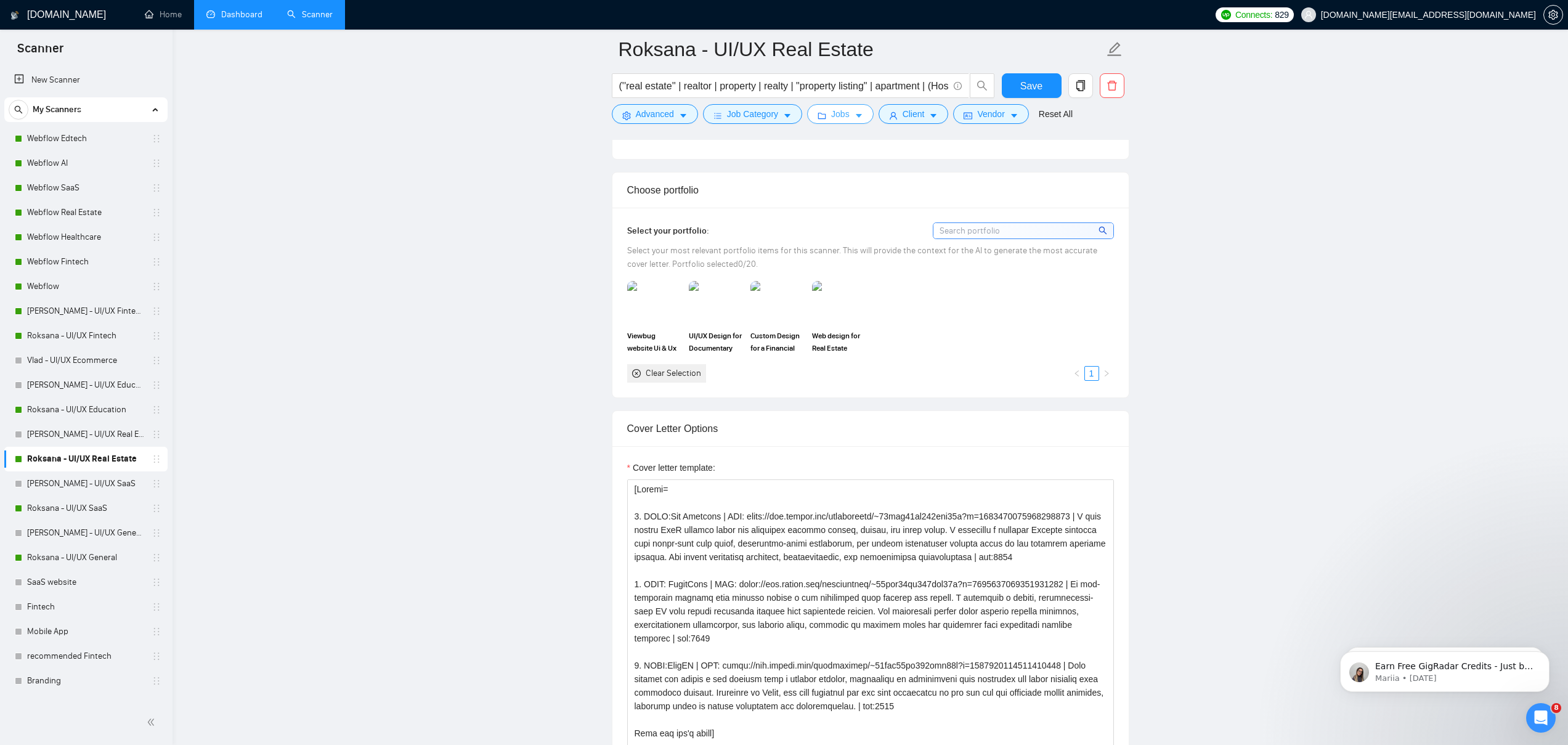
click at [850, 113] on span "Jobs" at bounding box center [840, 115] width 19 height 14
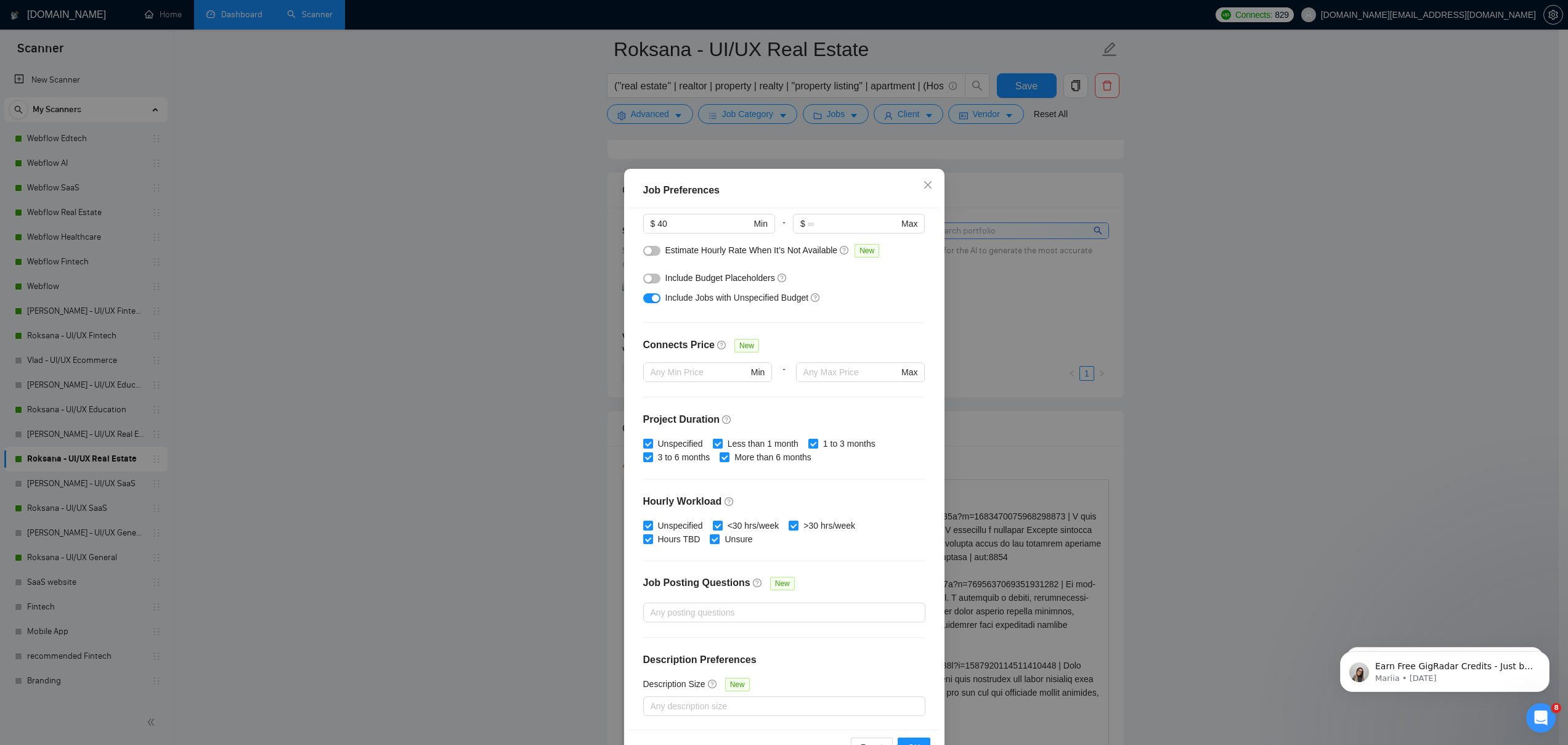
scroll to position [2, 0]
click at [542, 191] on div "Job Preferences Budget Project Type All Fixed Price Hourly Rate Fixed Price Bud…" at bounding box center [784, 372] width 1568 height 745
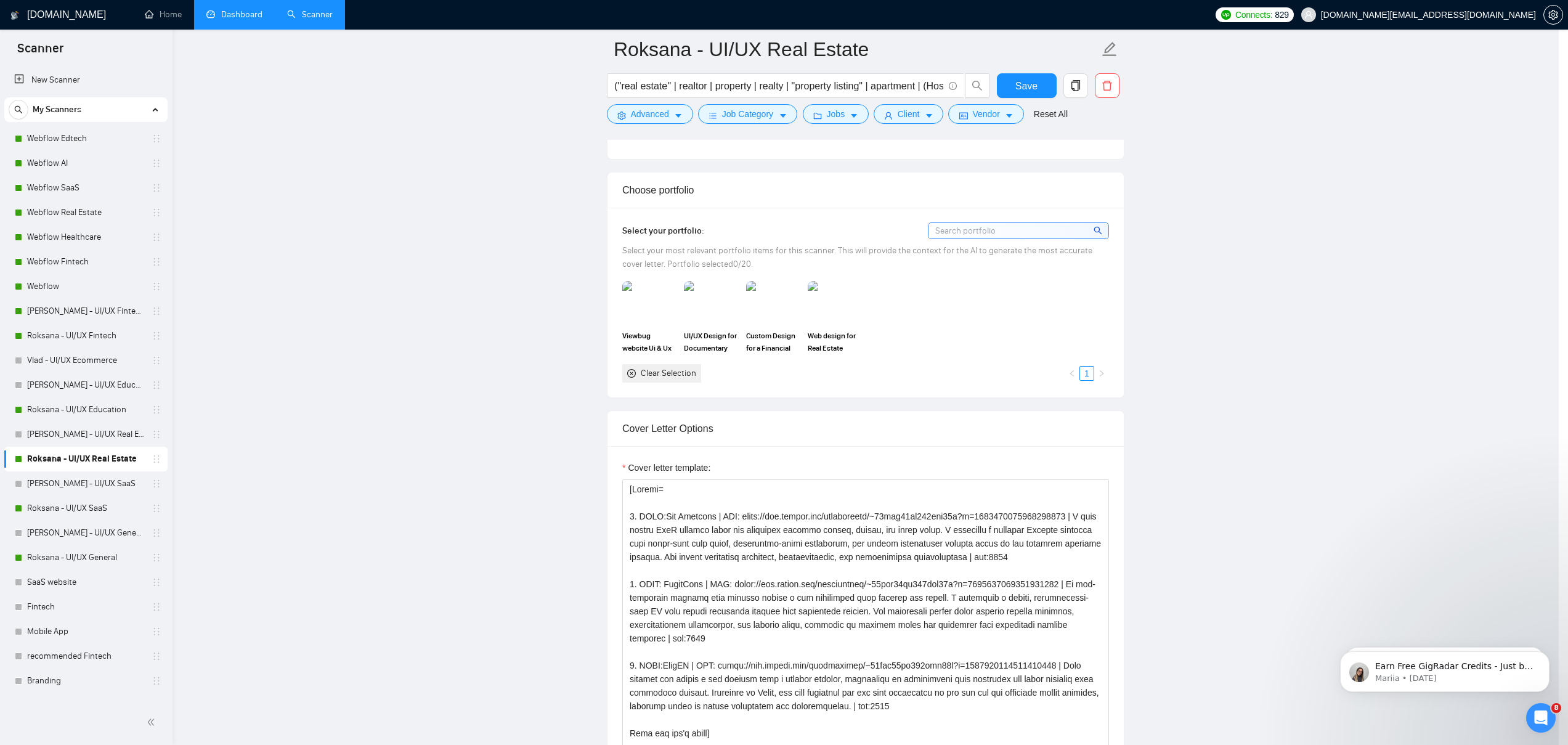
scroll to position [0, 0]
click at [668, 110] on span "Advanced" at bounding box center [655, 115] width 39 height 14
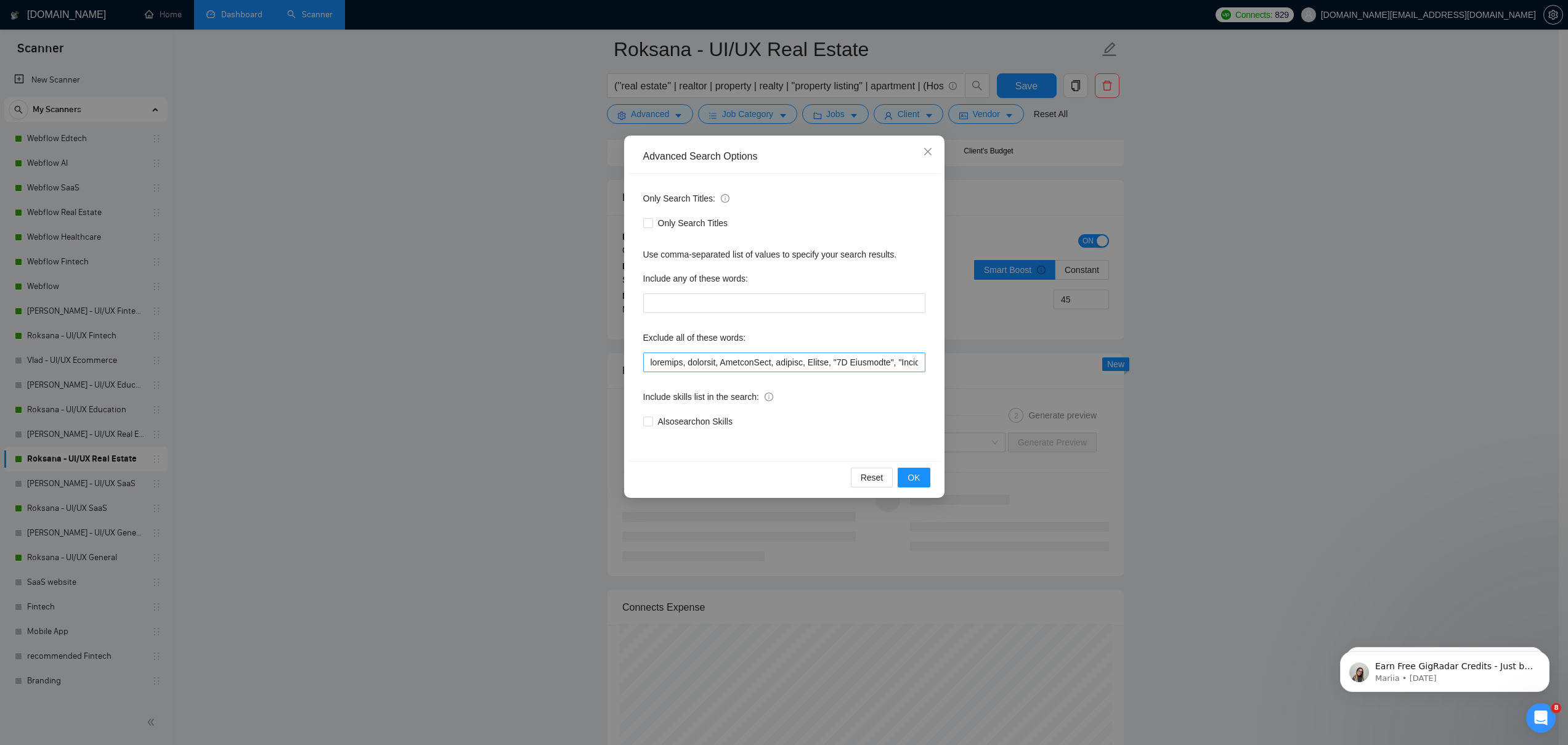
scroll to position [2207, 0]
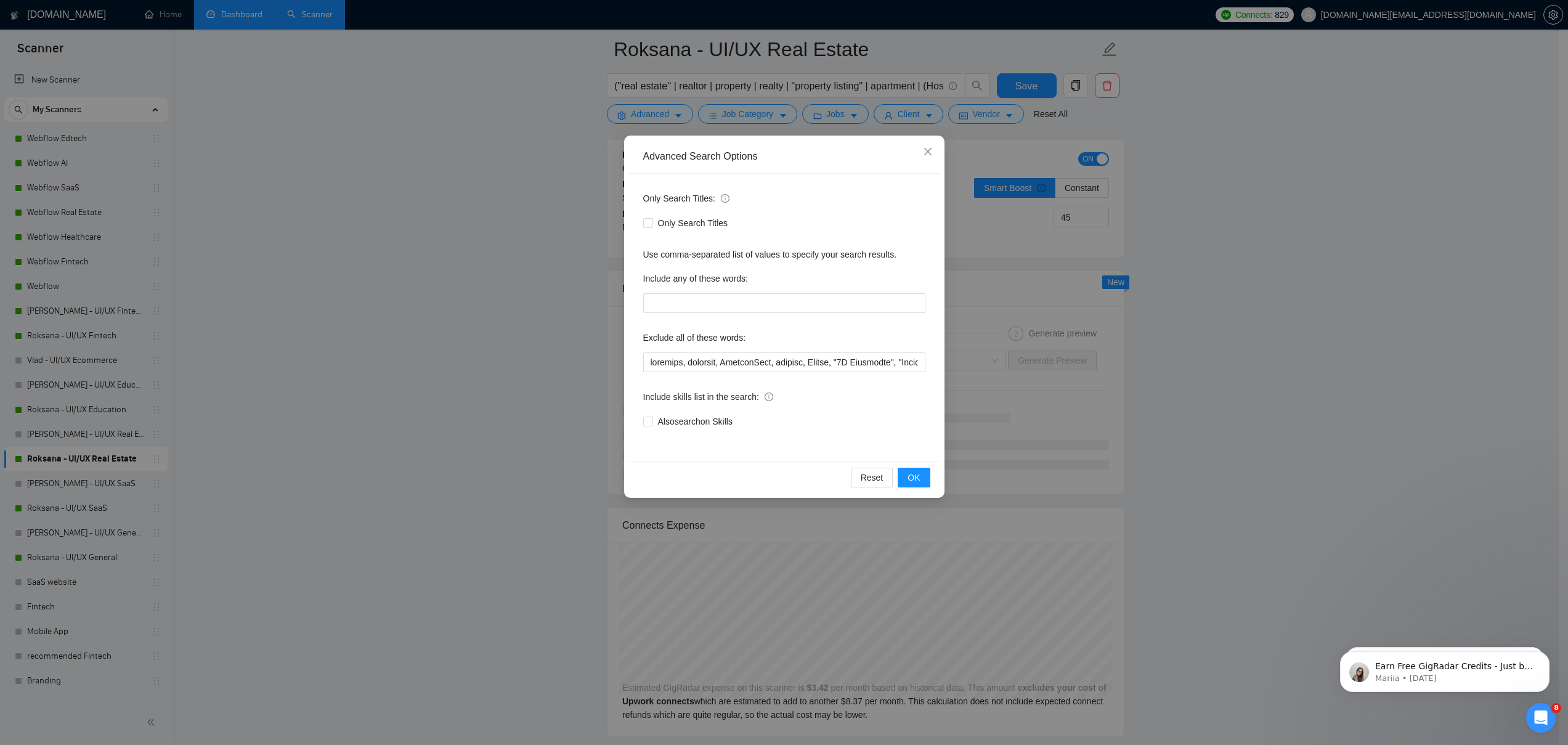
click at [425, 355] on div "Advanced Search Options Only Search Titles: Only Search Titles Use comma-separa…" at bounding box center [784, 372] width 1568 height 745
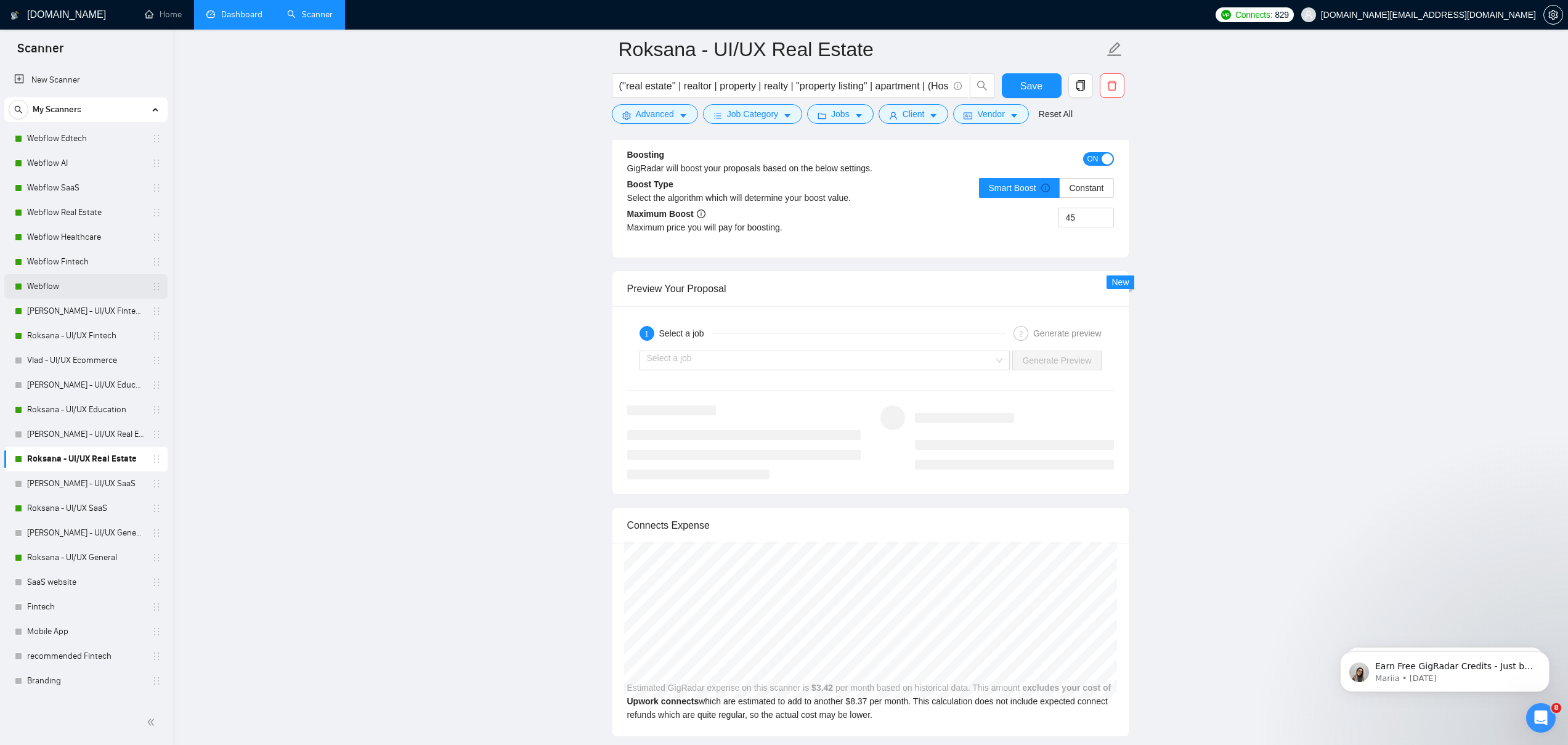
click at [56, 287] on link "Webflow" at bounding box center [85, 287] width 118 height 25
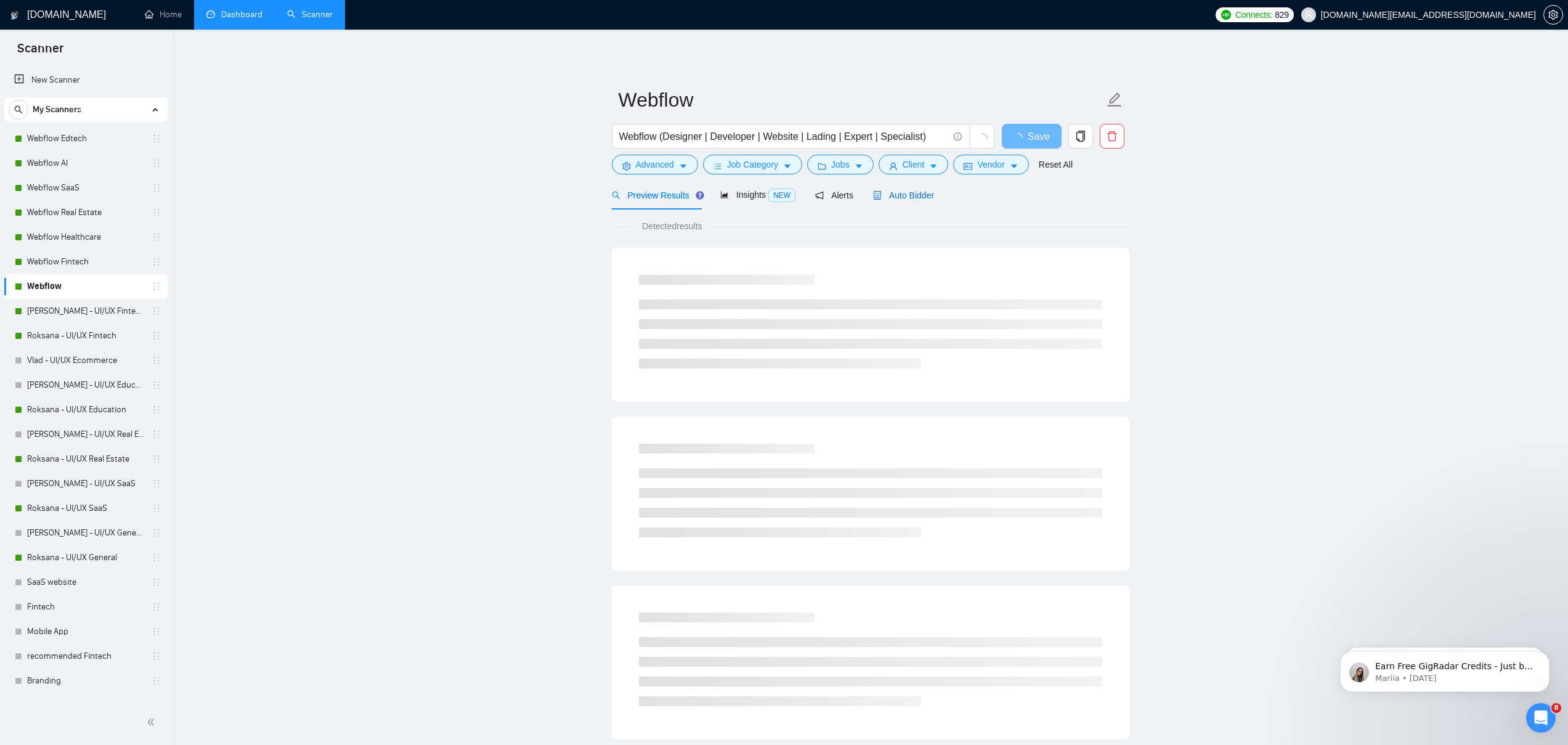
click at [928, 191] on span "Auto Bidder" at bounding box center [903, 196] width 61 height 10
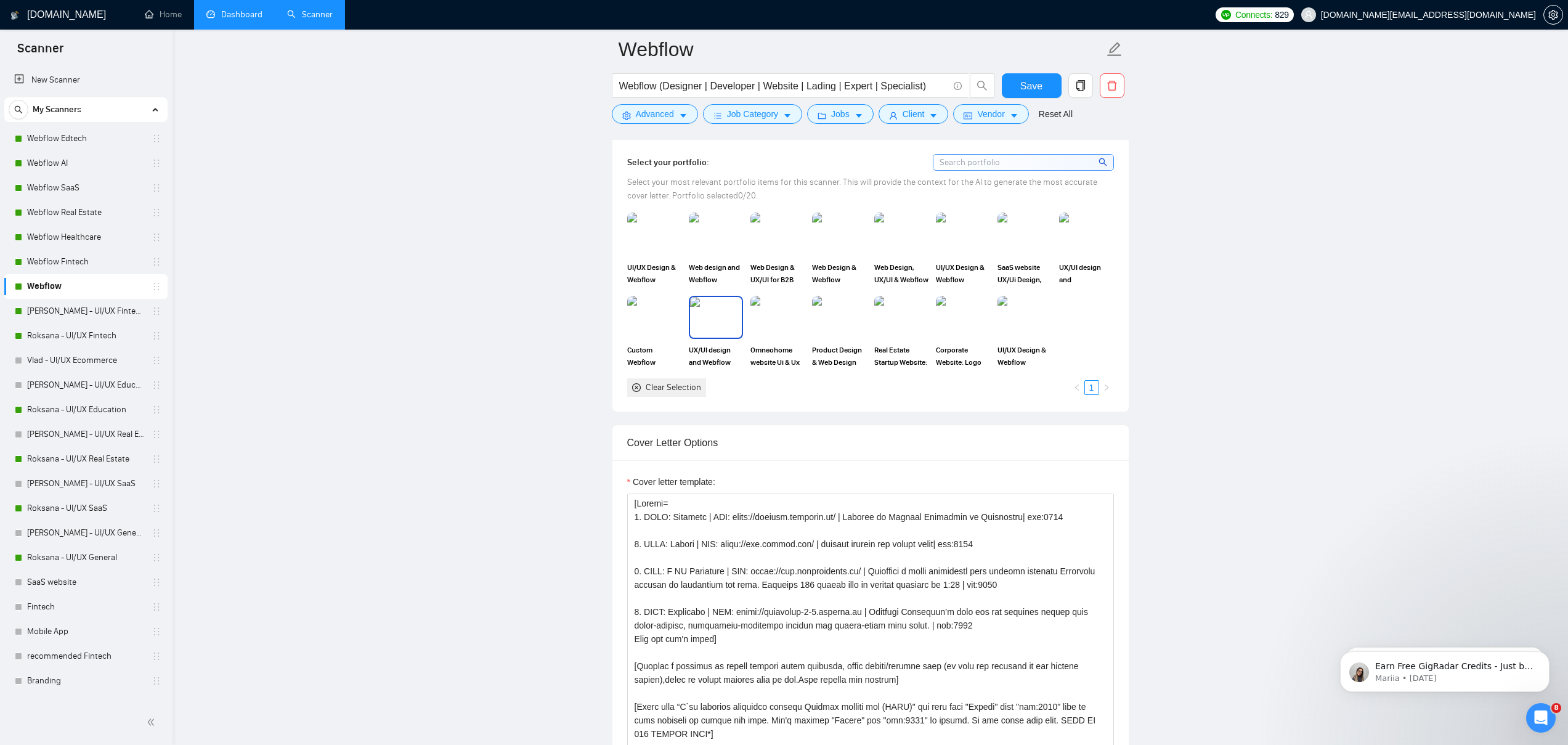
scroll to position [1119, 0]
click at [655, 244] on img at bounding box center [654, 235] width 51 height 41
click at [655, 244] on rect at bounding box center [655, 235] width 20 height 20
click at [571, 232] on main "Webflow Webflow (Designer | Developer | Website | Lading | Expert | Specialist)…" at bounding box center [870, 709] width 1356 height 3559
click at [49, 561] on link "Roksana - UI/UX General" at bounding box center [85, 557] width 118 height 25
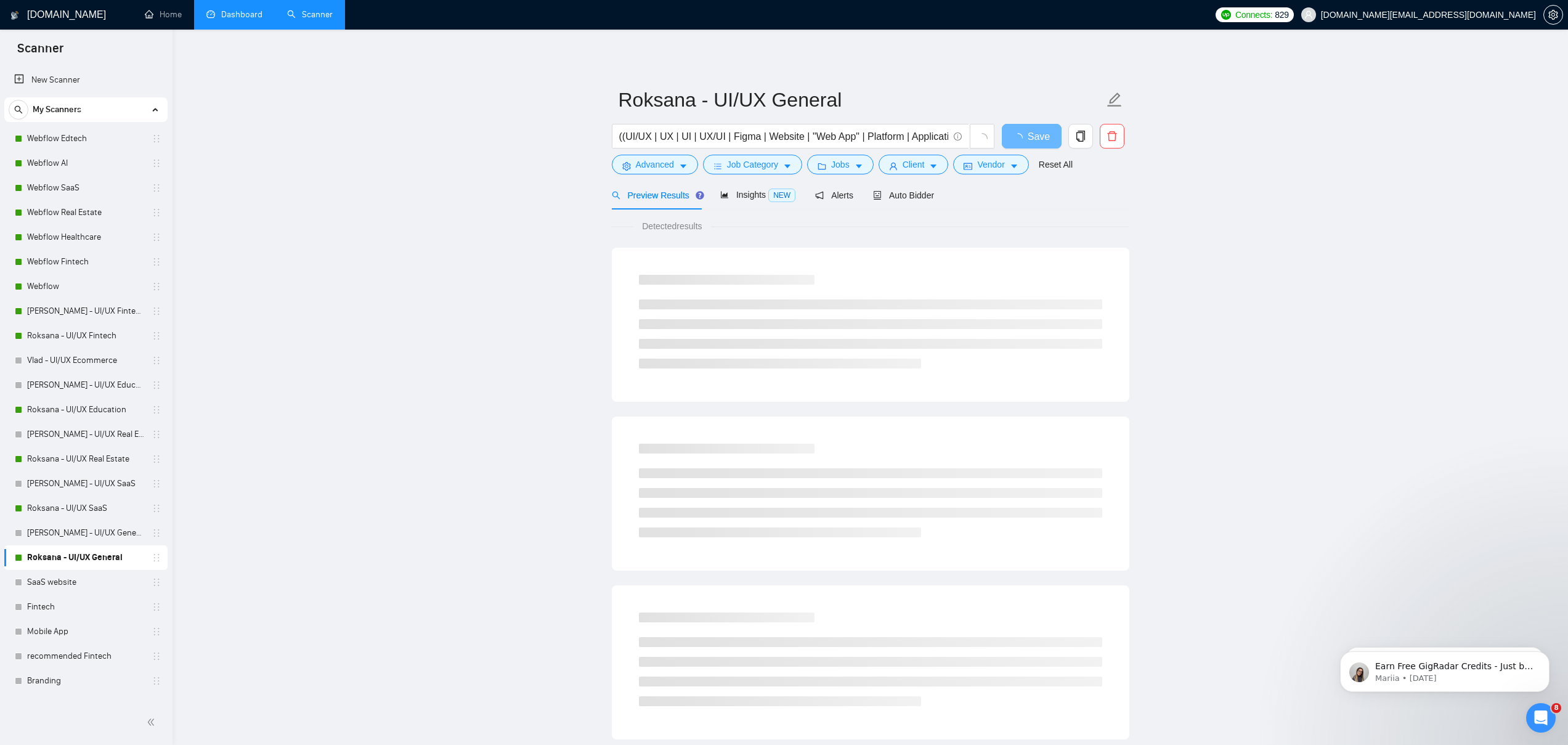
click at [941, 203] on div "Preview Results Insights NEW Alerts Auto Bidder" at bounding box center [871, 195] width 517 height 29
click at [920, 198] on span "Auto Bidder" at bounding box center [903, 196] width 61 height 10
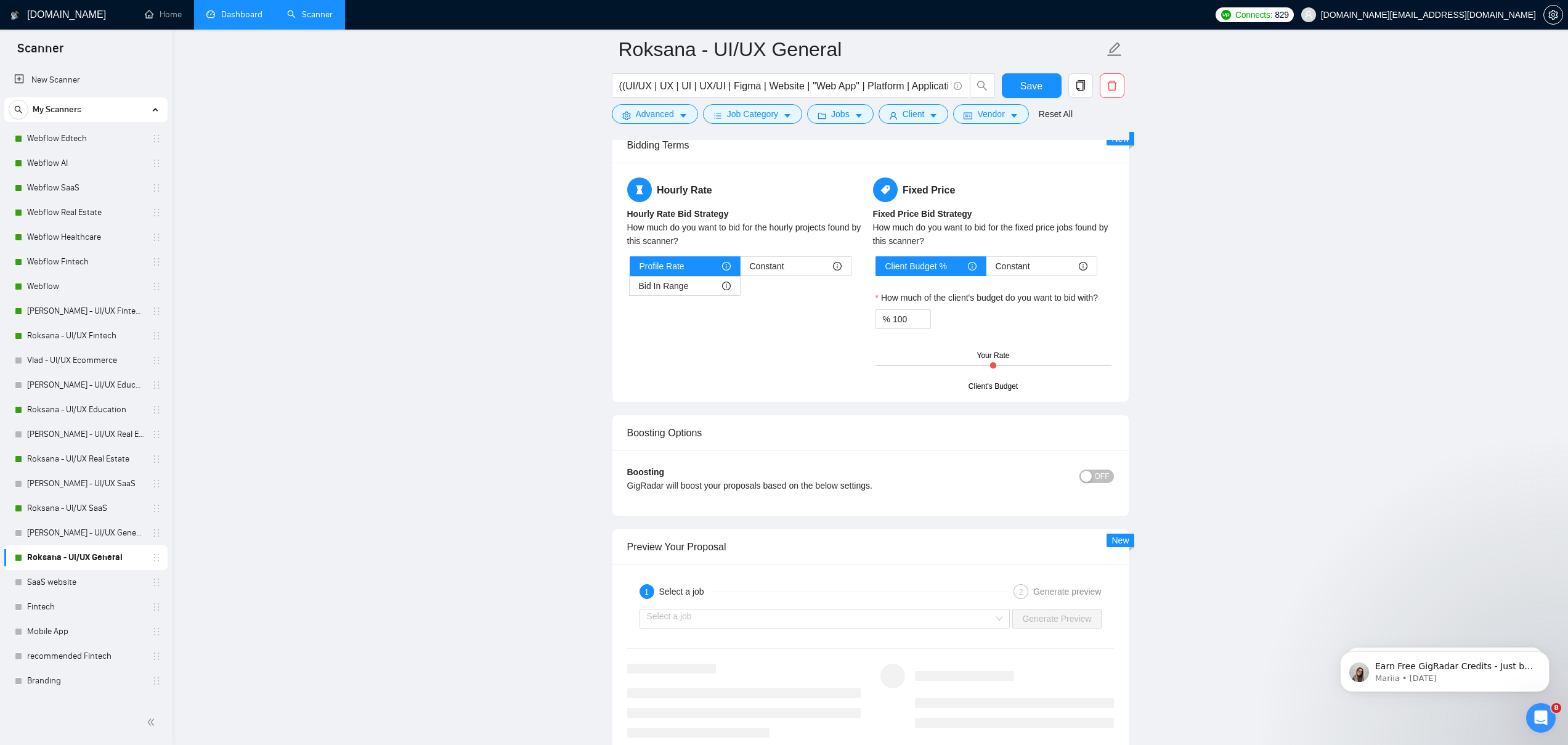
scroll to position [1903, 0]
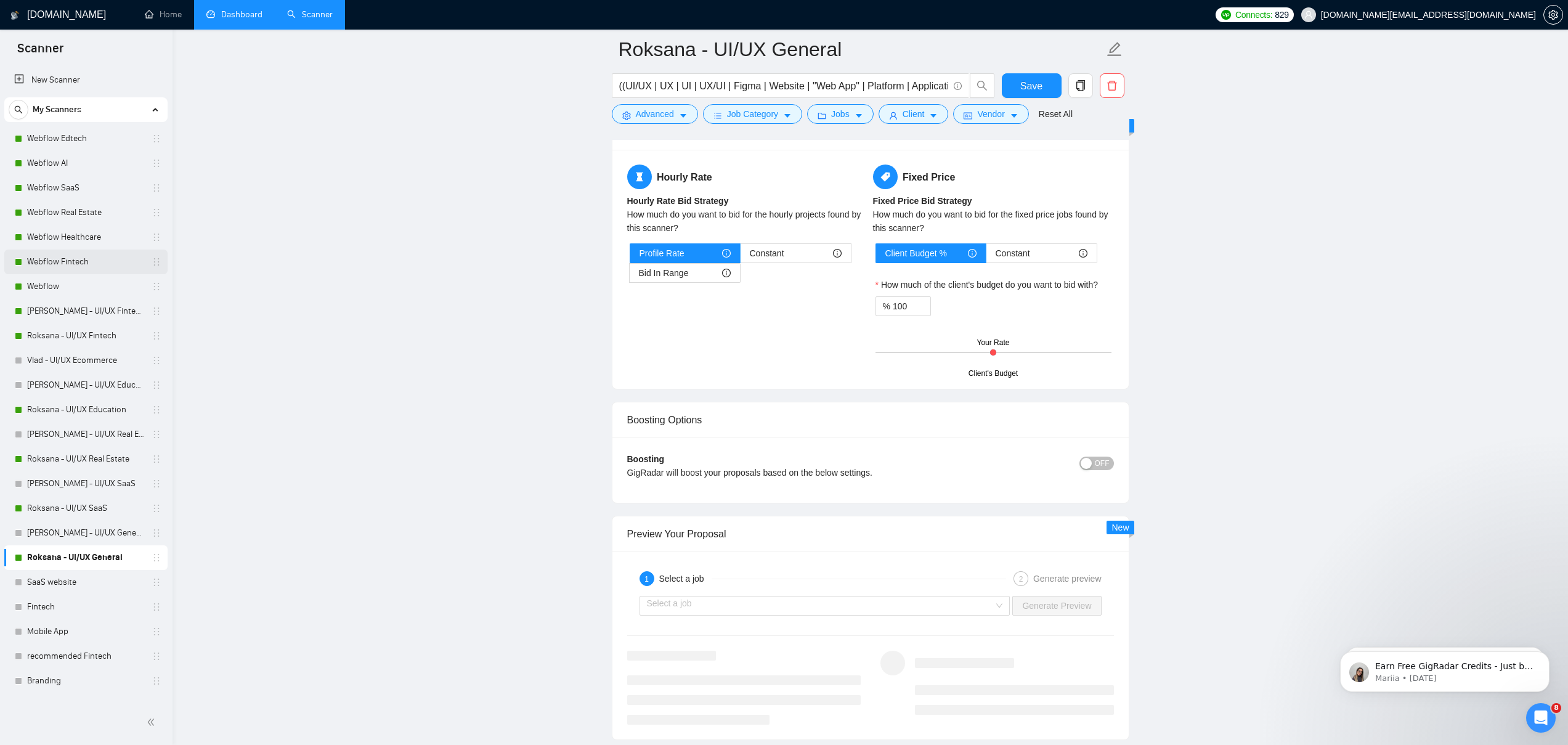
click at [78, 262] on link "Webflow Fintech" at bounding box center [85, 262] width 118 height 25
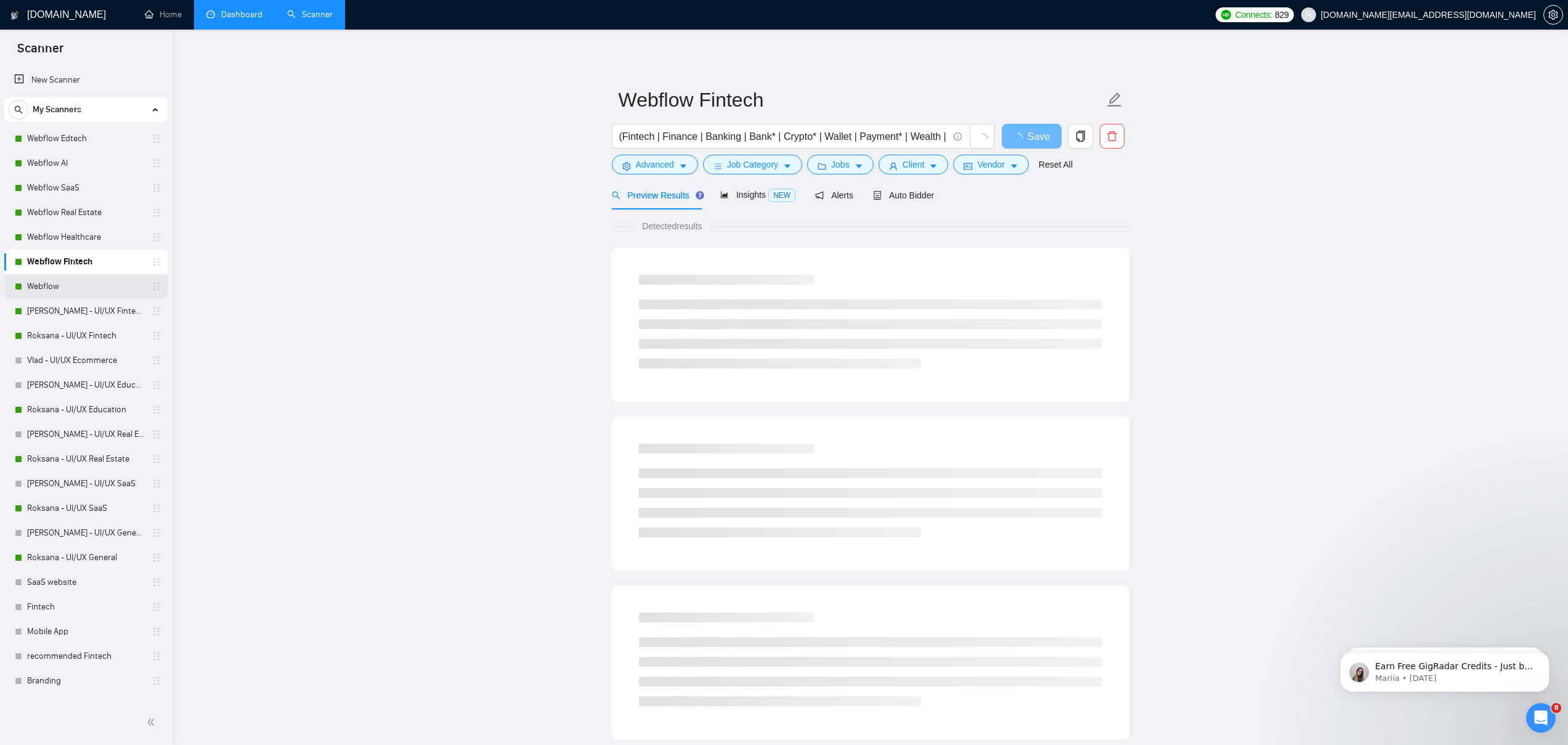
click at [70, 280] on link "Webflow" at bounding box center [85, 287] width 118 height 25
click at [70, 265] on link "Webflow Fintech" at bounding box center [85, 262] width 118 height 25
click at [920, 190] on div "Auto Bidder" at bounding box center [903, 196] width 61 height 14
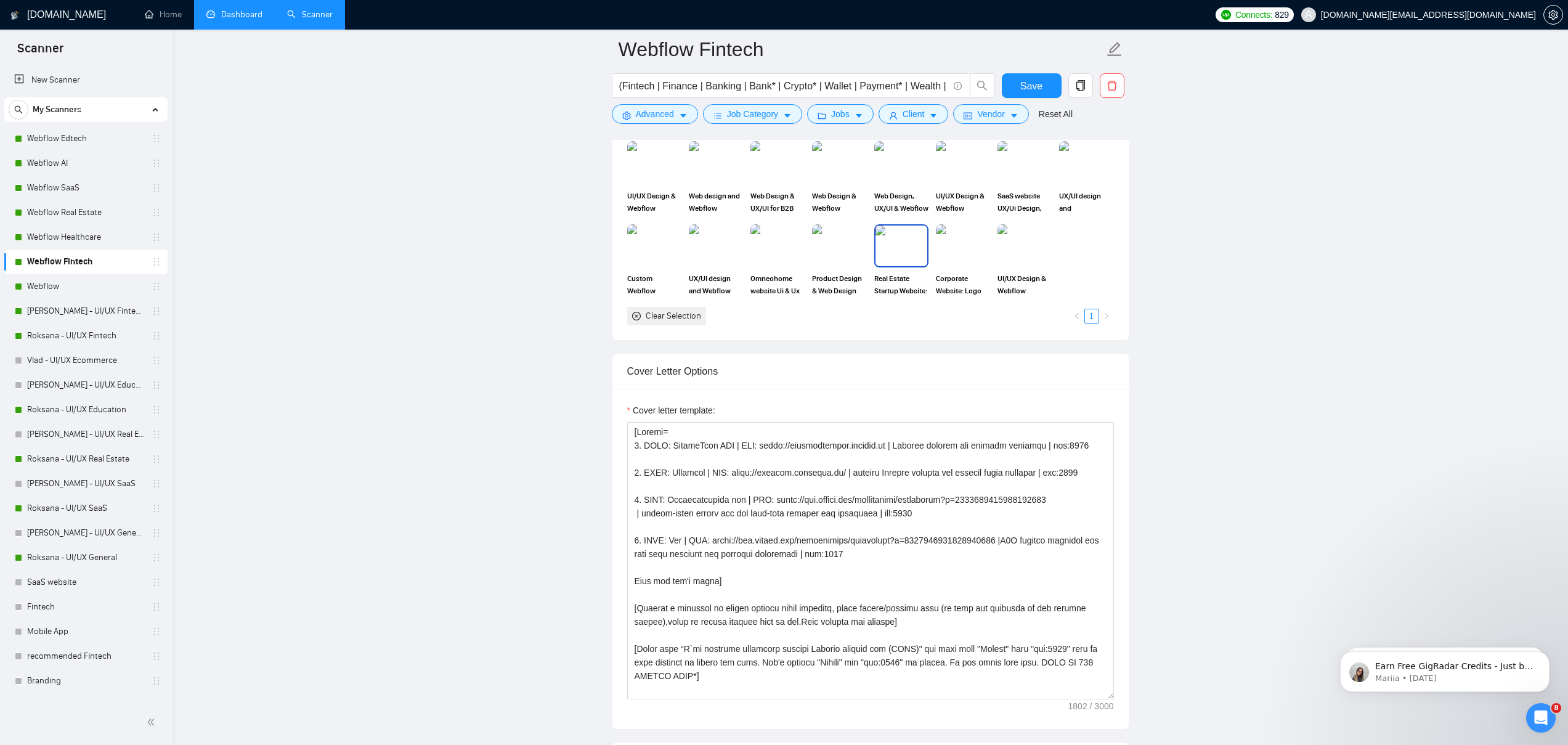
scroll to position [989, 0]
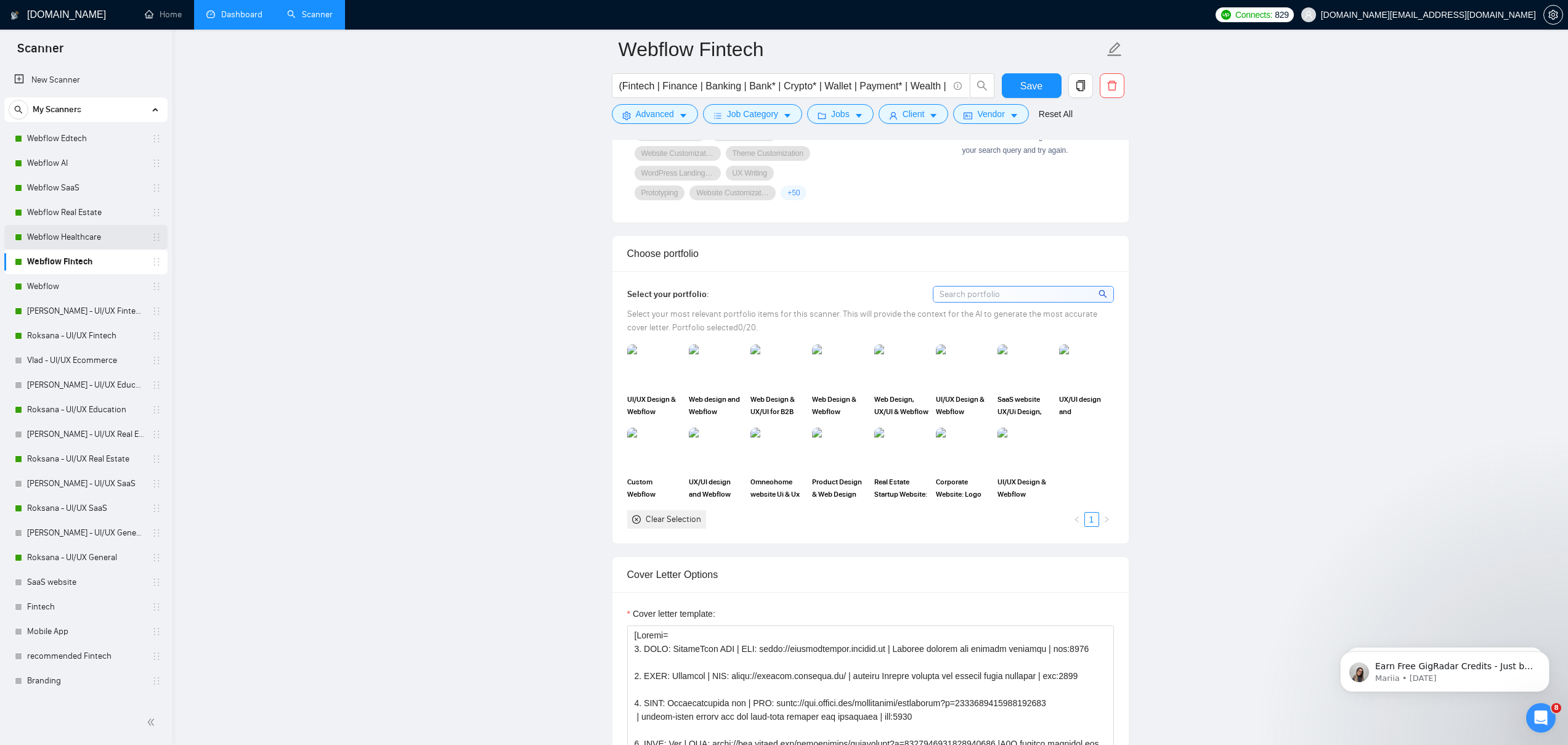
click at [65, 242] on link "Webflow Healthcare" at bounding box center [85, 237] width 118 height 25
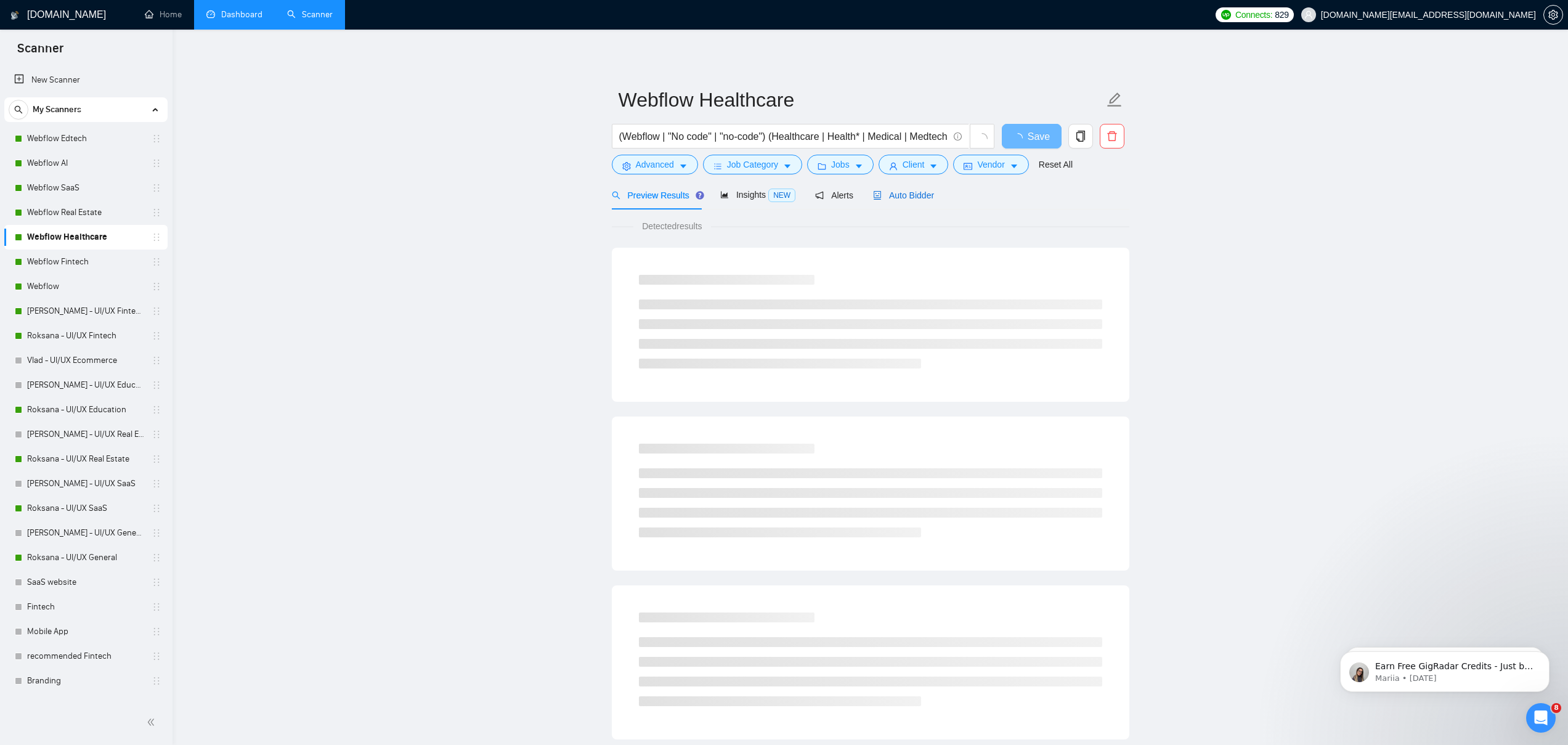
click at [914, 195] on span "Auto Bidder" at bounding box center [903, 196] width 61 height 10
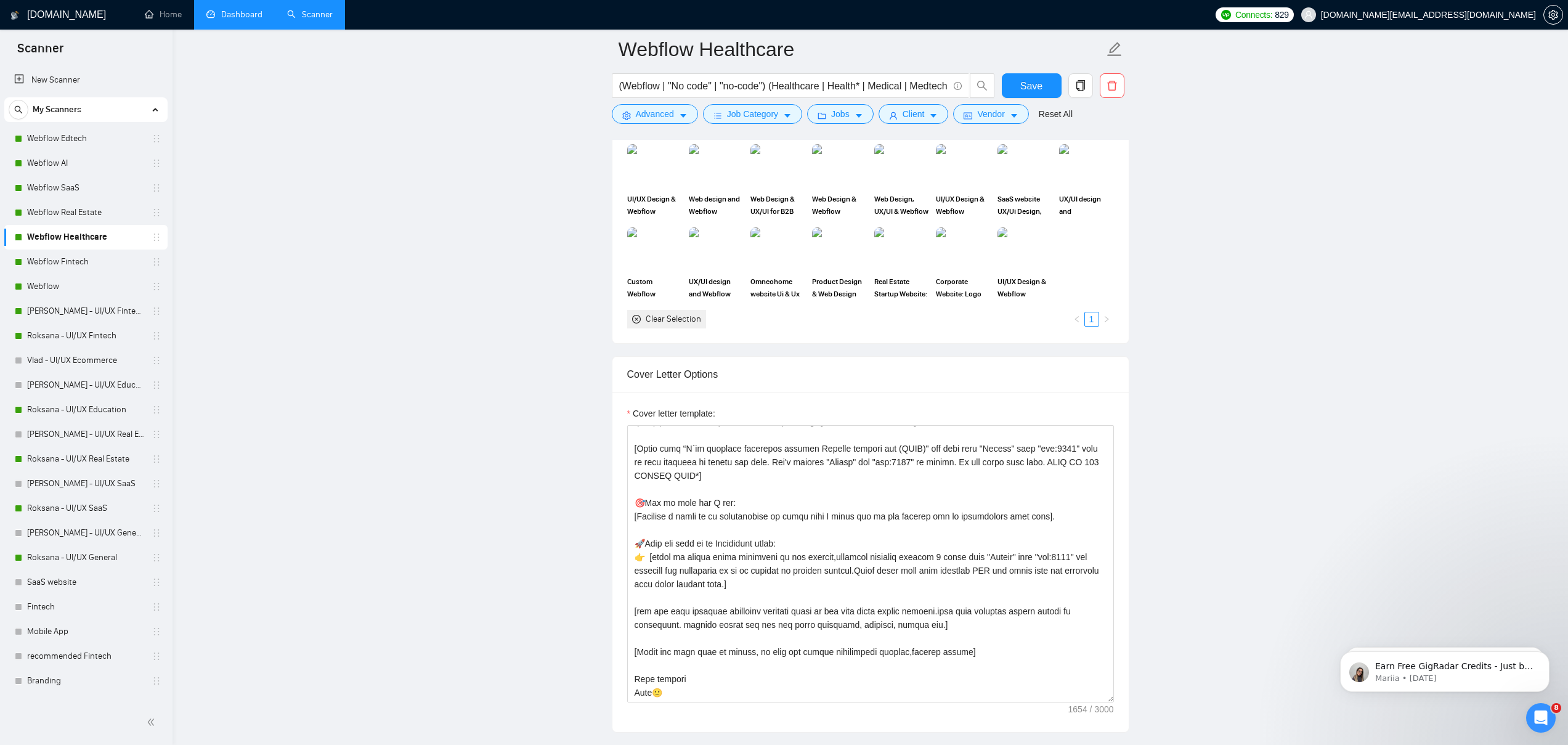
scroll to position [876, 0]
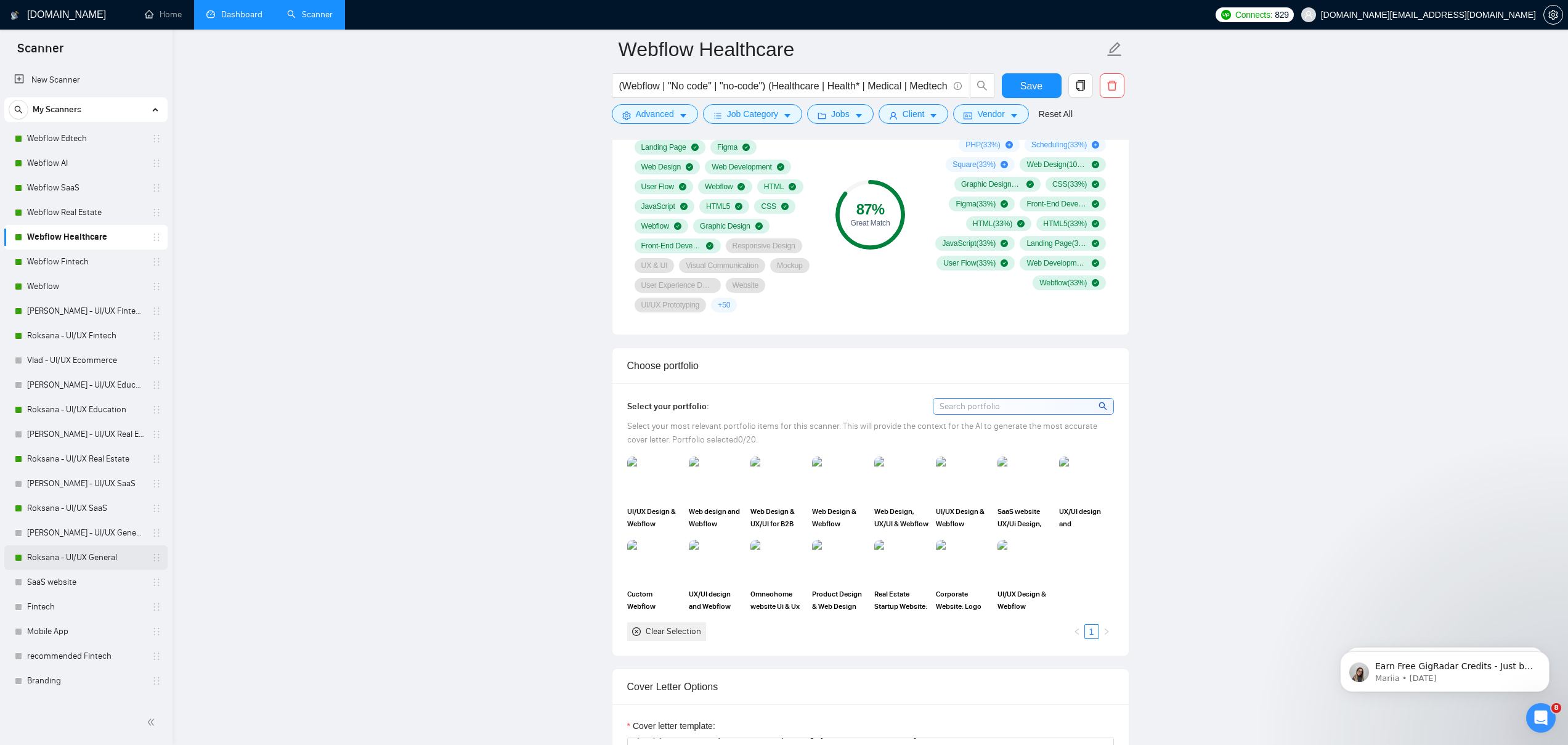
click at [82, 561] on link "Roksana - UI/UX General" at bounding box center [85, 557] width 118 height 25
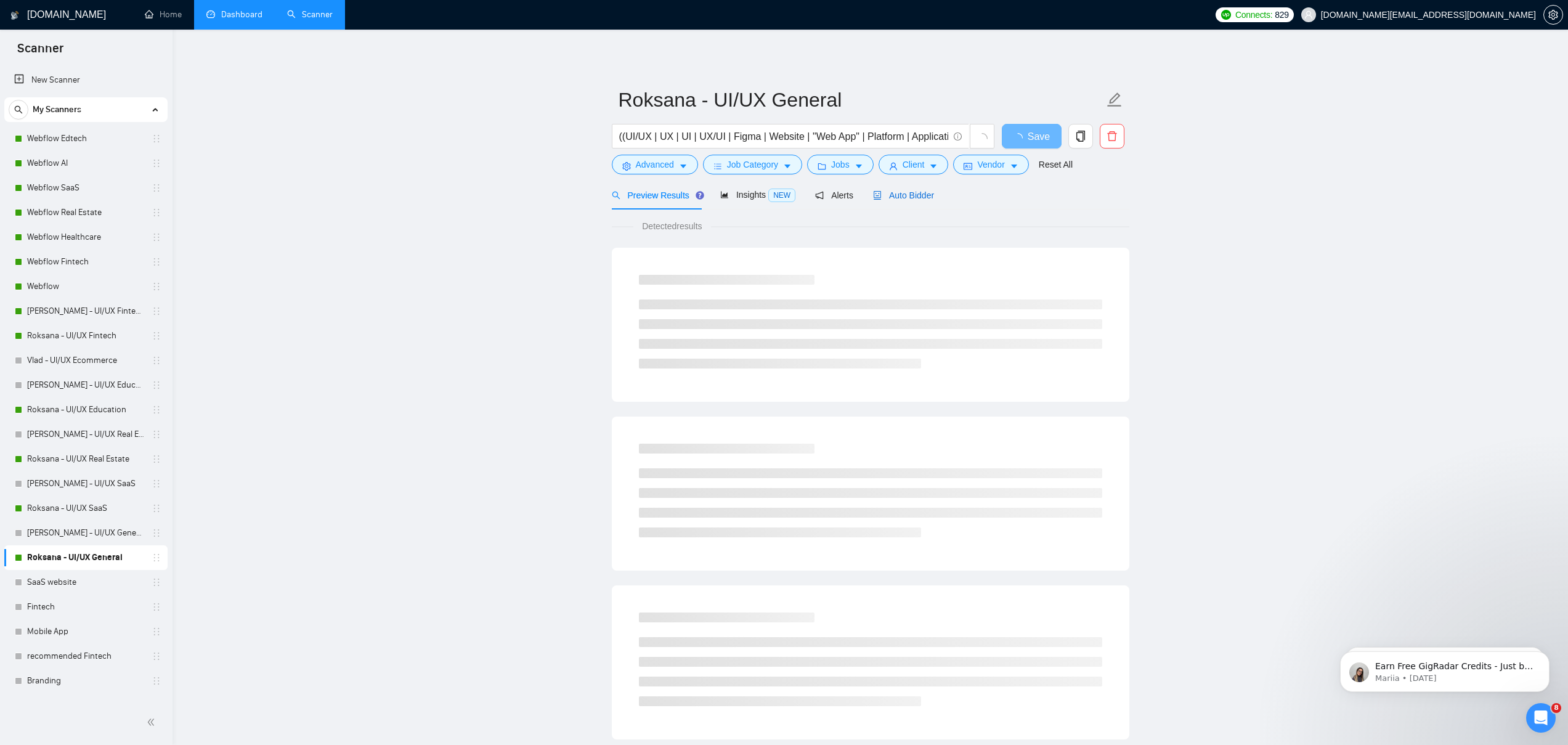
click at [909, 199] on span "Auto Bidder" at bounding box center [903, 196] width 61 height 10
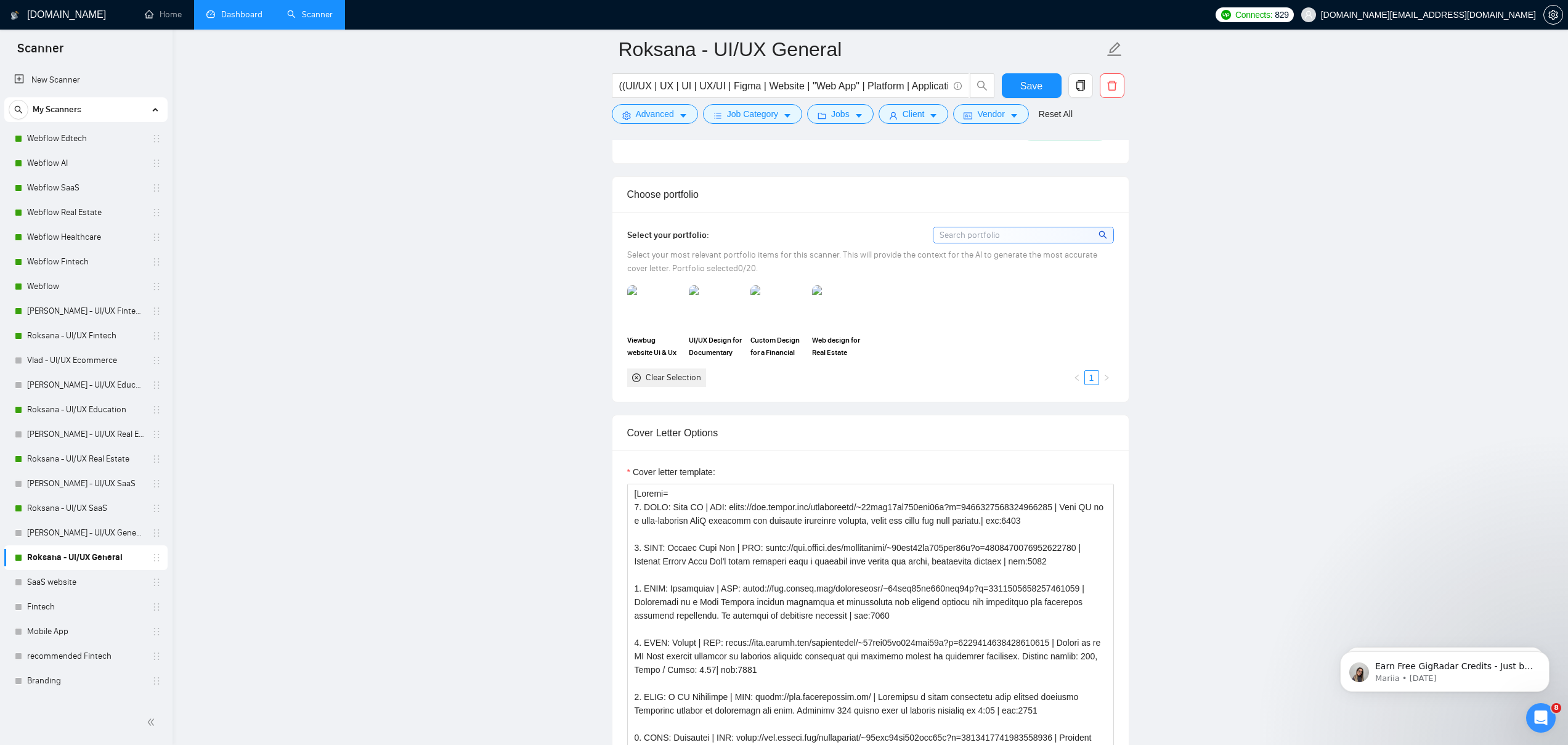
scroll to position [1025, 0]
click at [51, 285] on link "Webflow" at bounding box center [85, 287] width 118 height 25
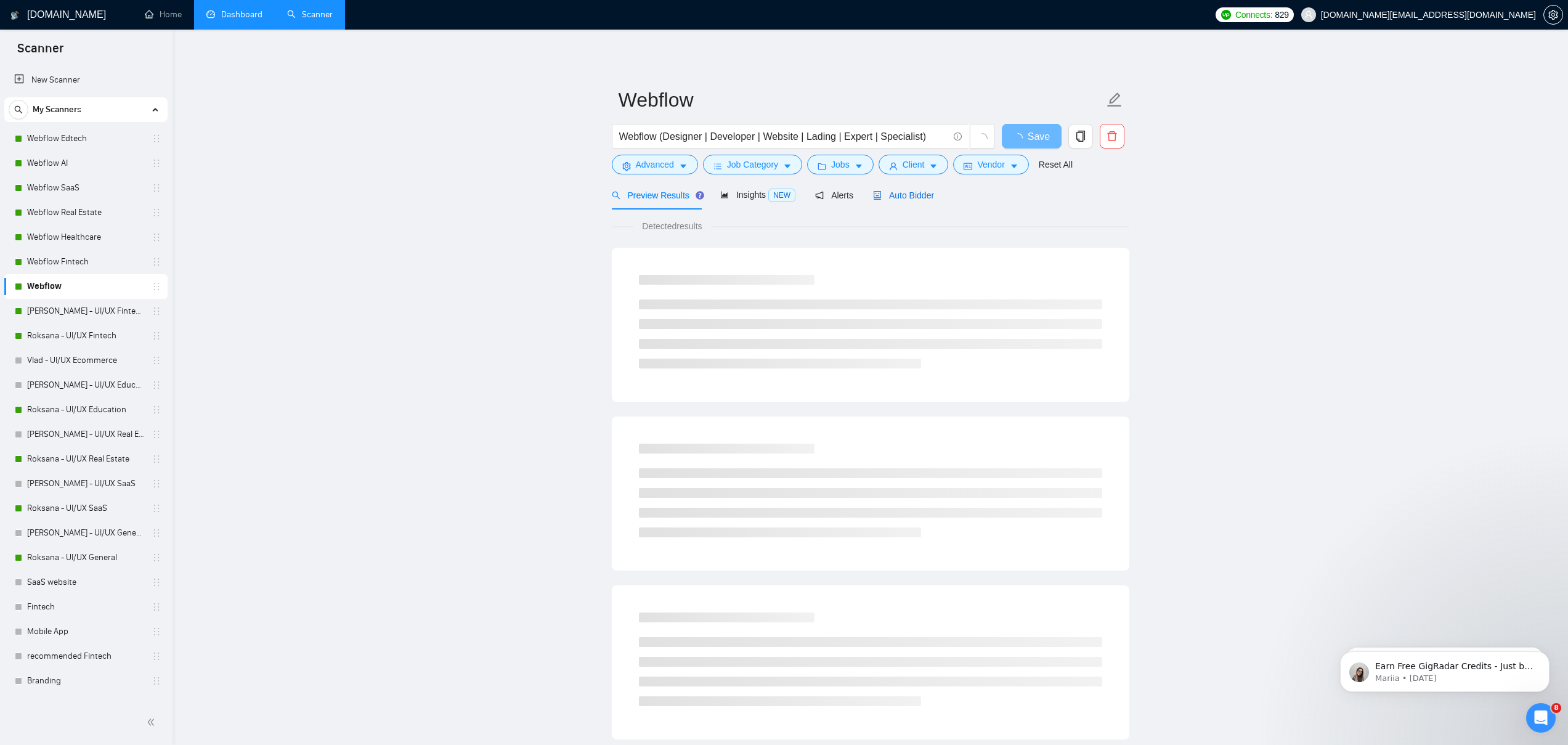
click at [905, 196] on span "Auto Bidder" at bounding box center [903, 196] width 61 height 10
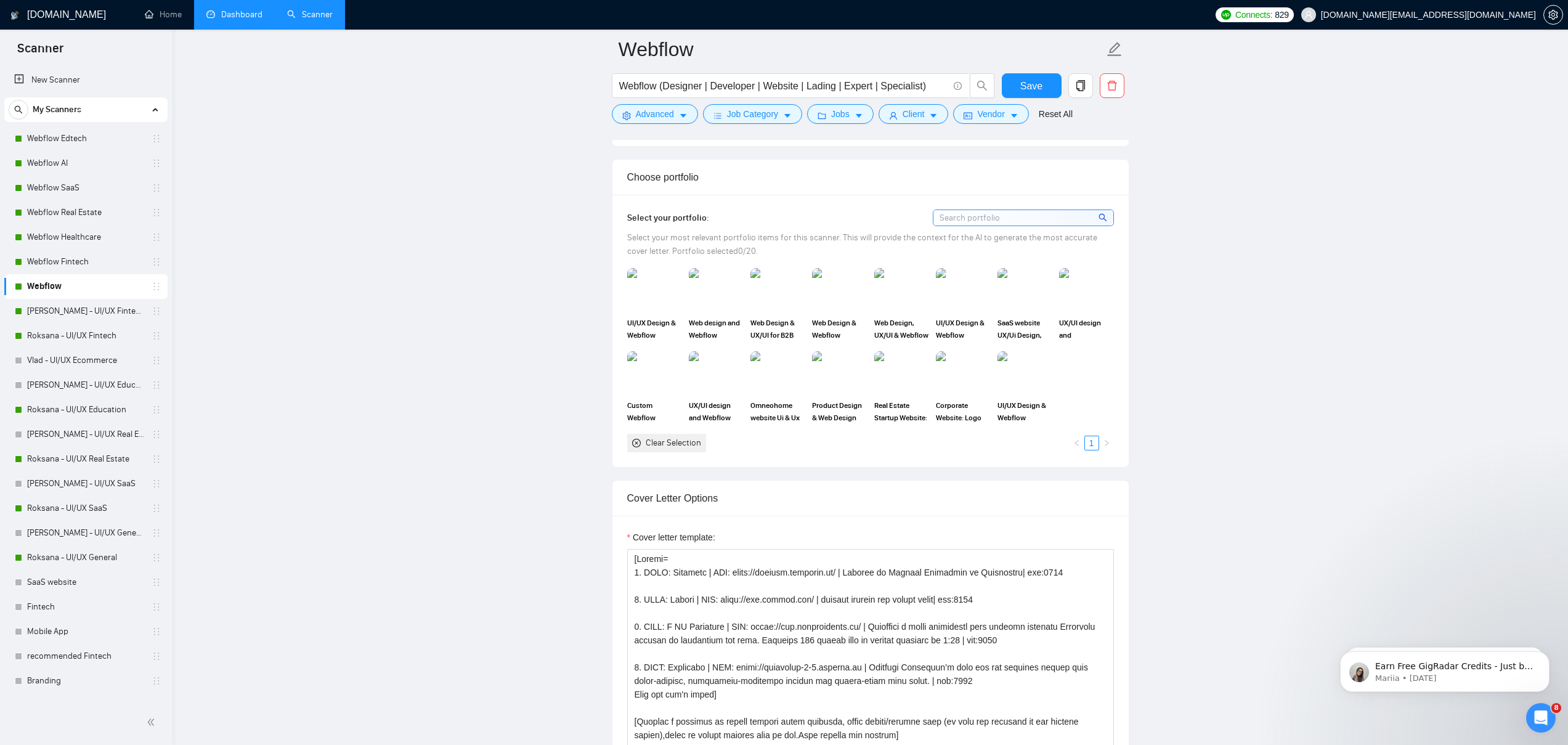
scroll to position [1012, 0]
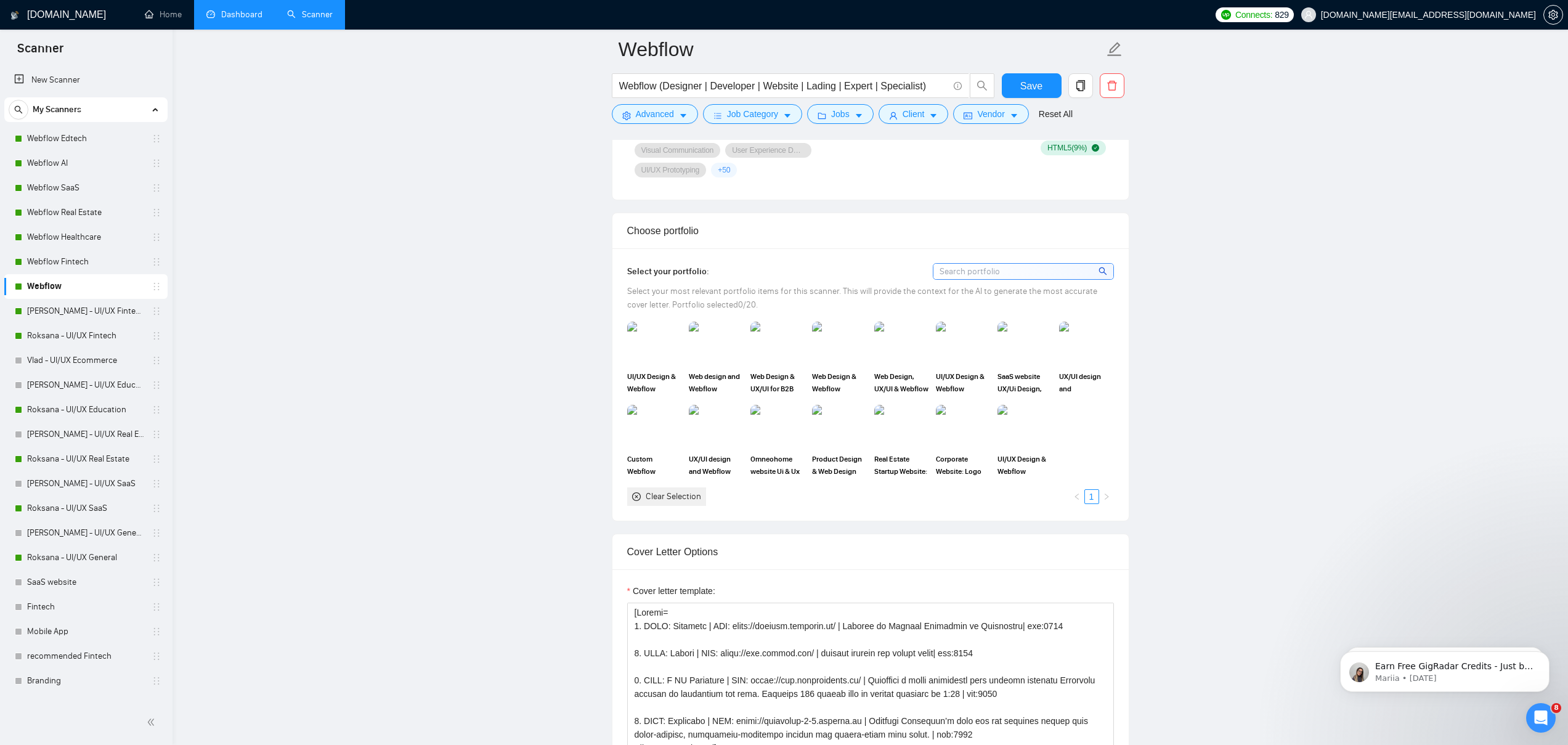
click at [665, 489] on div "Clear Selection" at bounding box center [666, 497] width 79 height 19
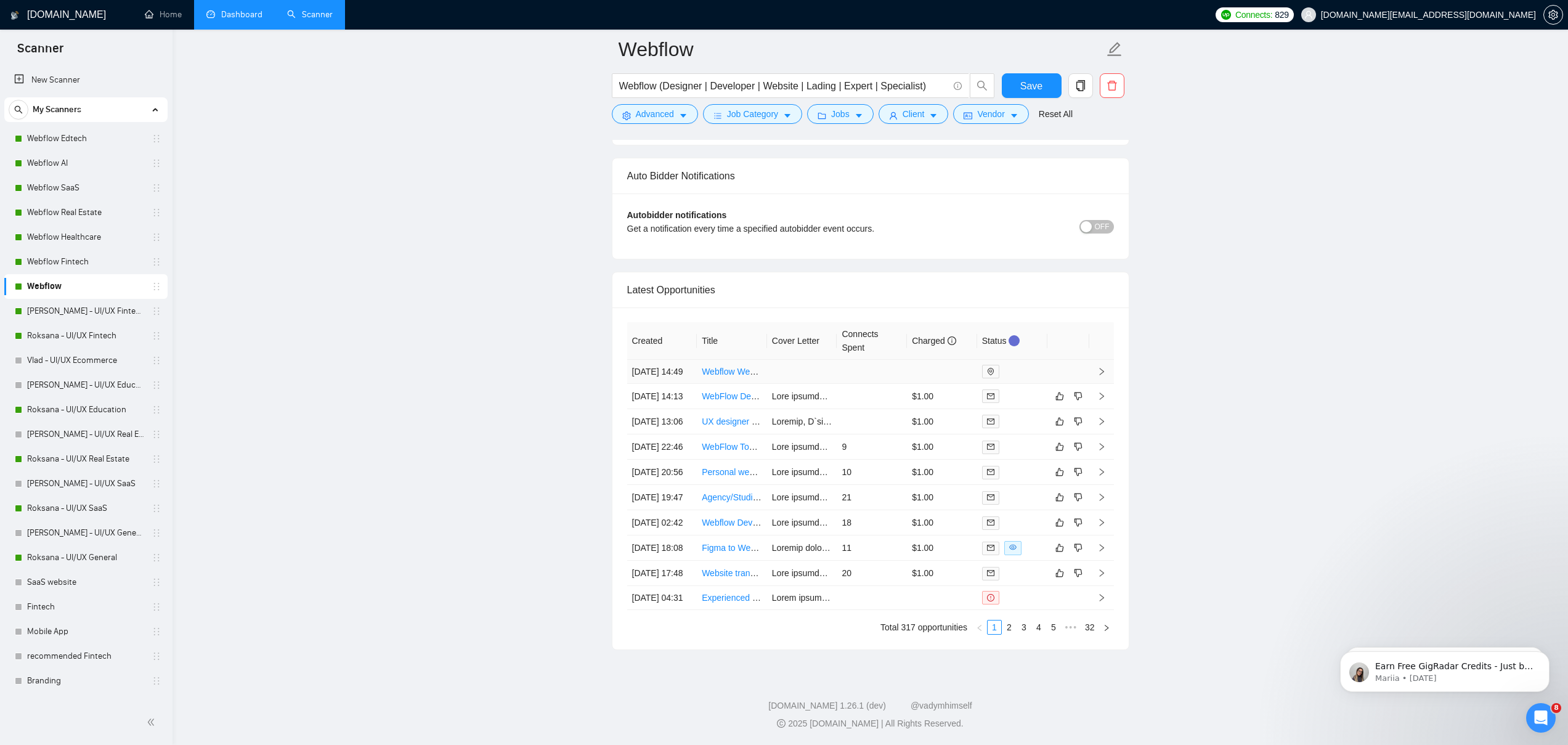
scroll to position [3084, 0]
